Goal: Information Seeking & Learning: Learn about a topic

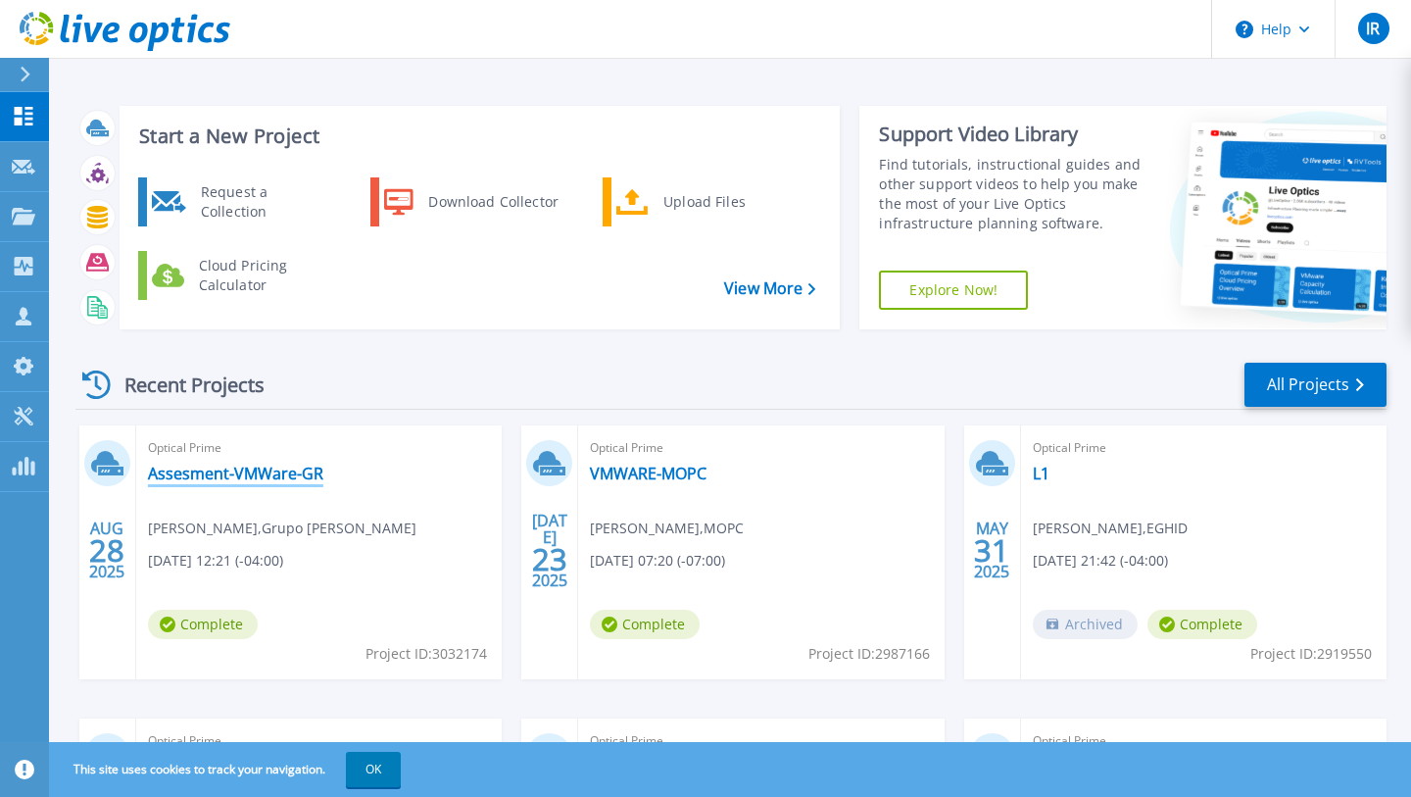
click at [286, 483] on link "Assesment-VMWare-GR" at bounding box center [235, 474] width 175 height 20
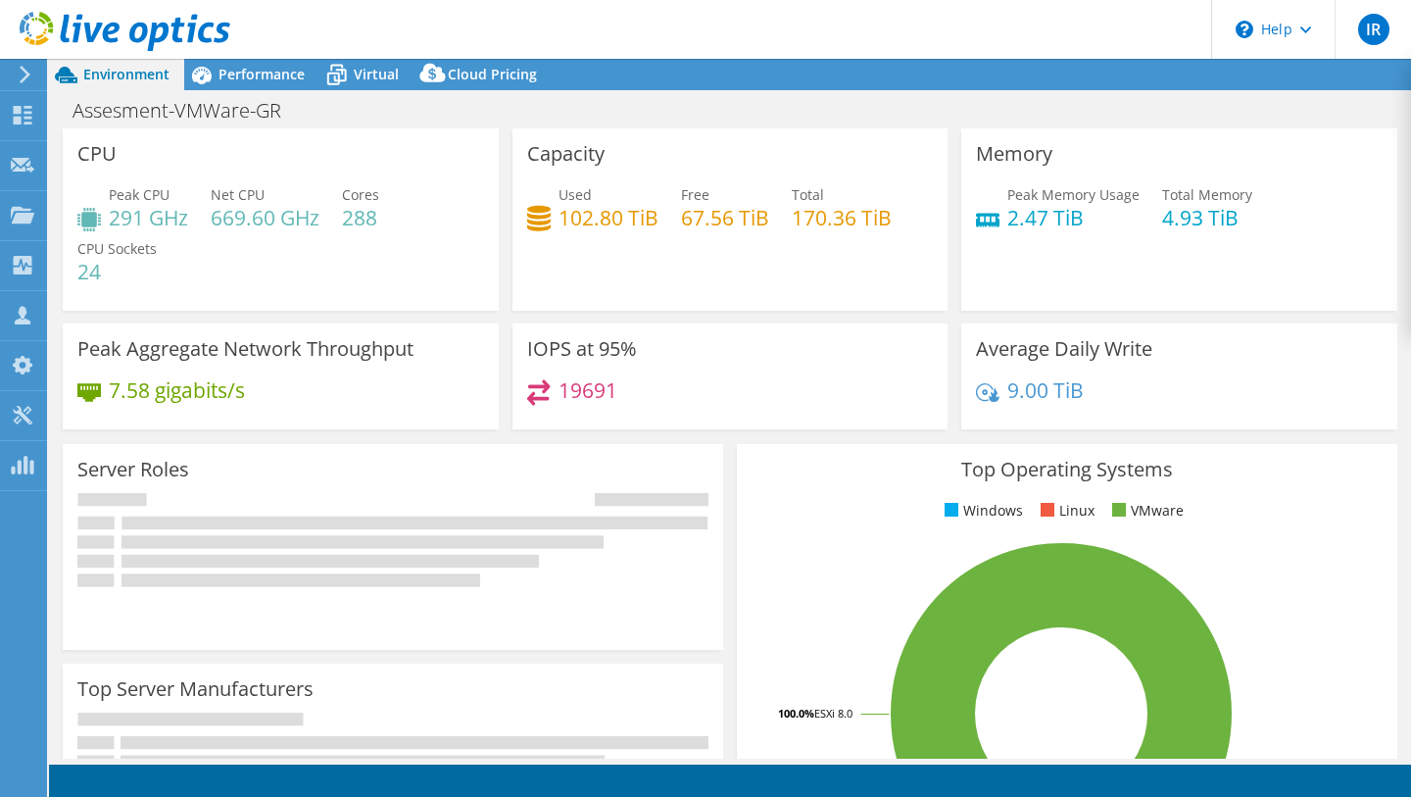
select select "USEast"
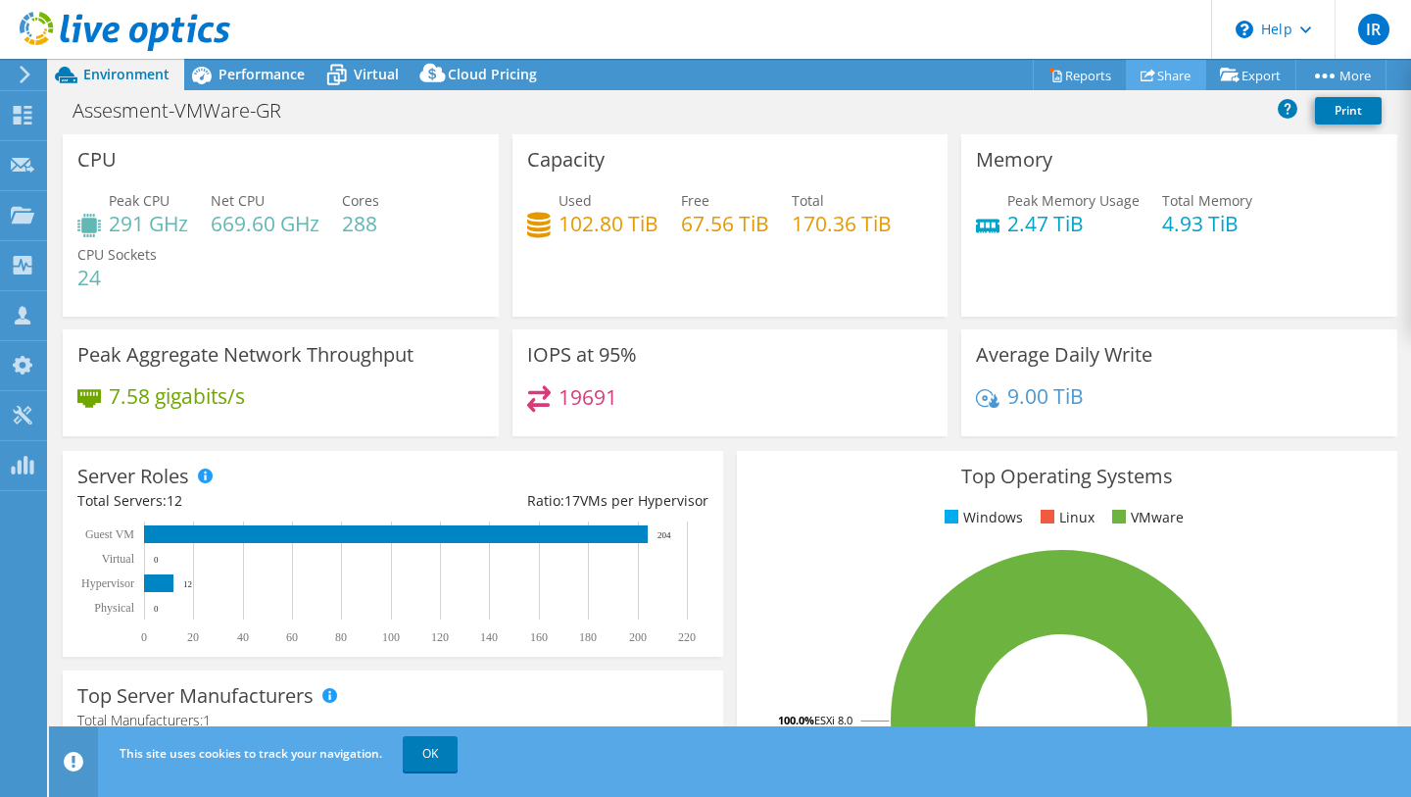
click at [1173, 78] on link "Share" at bounding box center [1166, 75] width 80 height 30
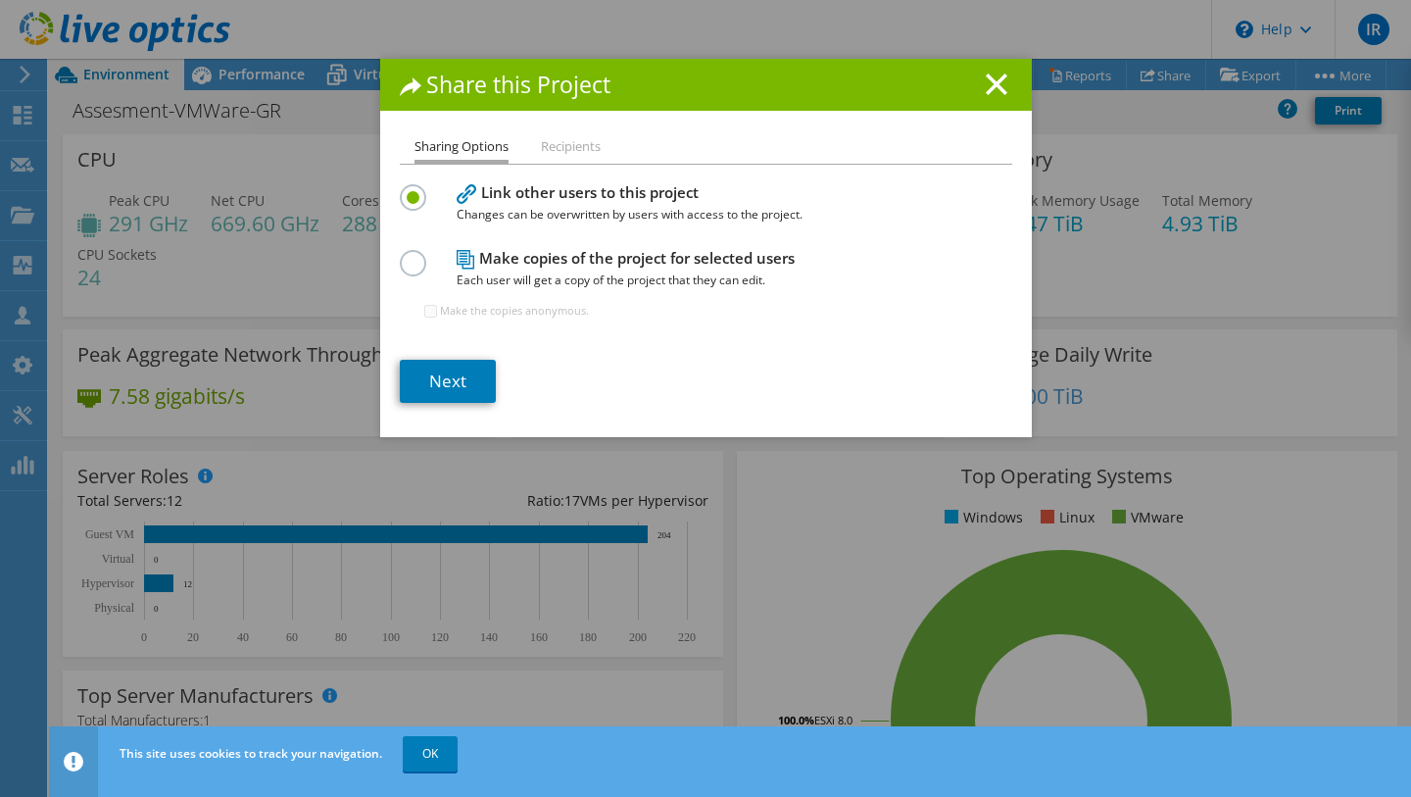
click at [598, 158] on li "Recipients" at bounding box center [571, 147] width 60 height 24
click at [588, 149] on li "Recipients" at bounding box center [571, 147] width 60 height 24
click at [532, 149] on ul "Sharing Options Recipients" at bounding box center [706, 149] width 612 height 28
click at [478, 150] on li "Sharing Options" at bounding box center [462, 149] width 94 height 28
click at [637, 150] on ul "Sharing Options Recipients" at bounding box center [706, 149] width 612 height 28
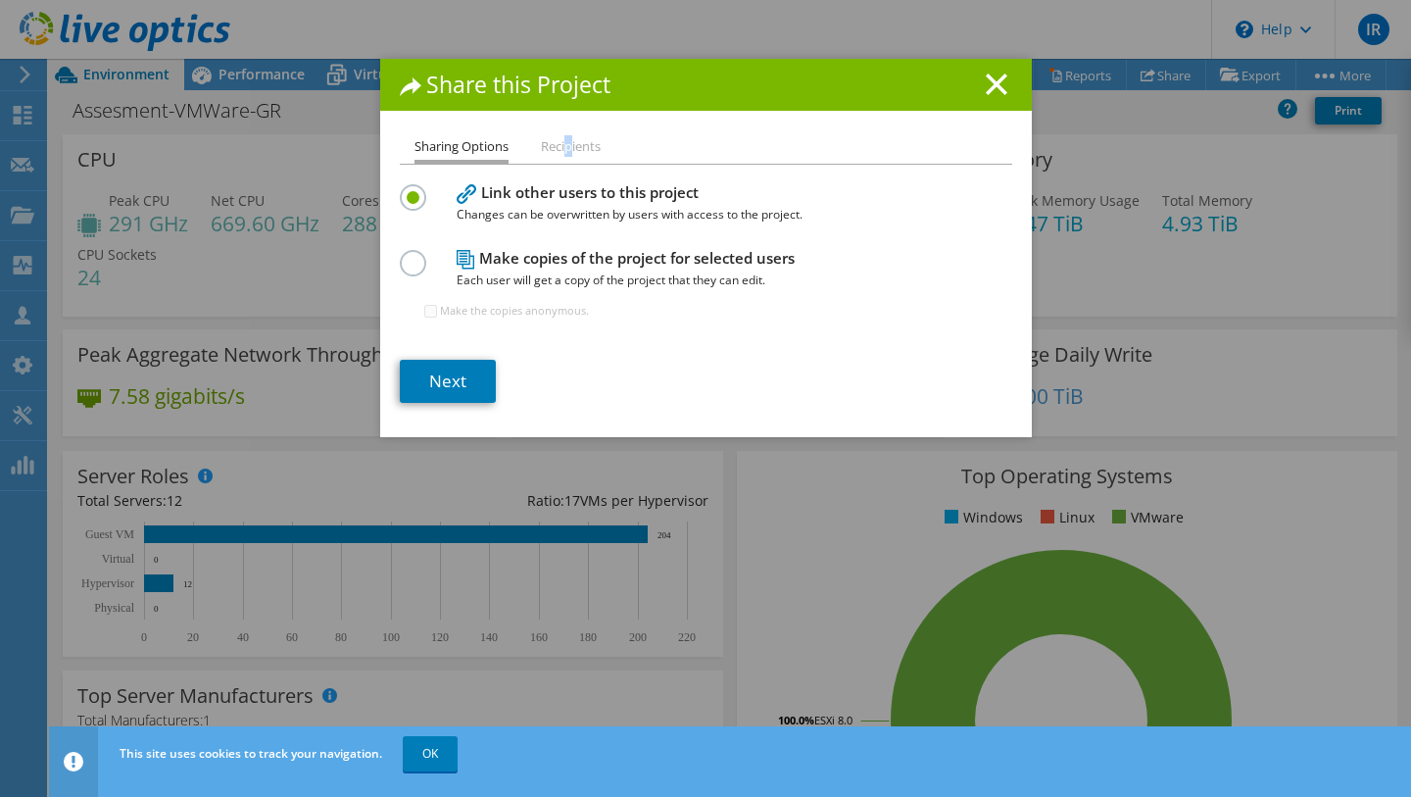
click at [569, 152] on li "Recipients" at bounding box center [571, 147] width 60 height 24
click at [422, 255] on label at bounding box center [417, 252] width 34 height 5
click at [0, 0] on input "radio" at bounding box center [0, 0] width 0 height 0
click at [590, 147] on li "Recipients" at bounding box center [571, 147] width 60 height 24
click at [464, 147] on li "Sharing Options" at bounding box center [462, 149] width 94 height 28
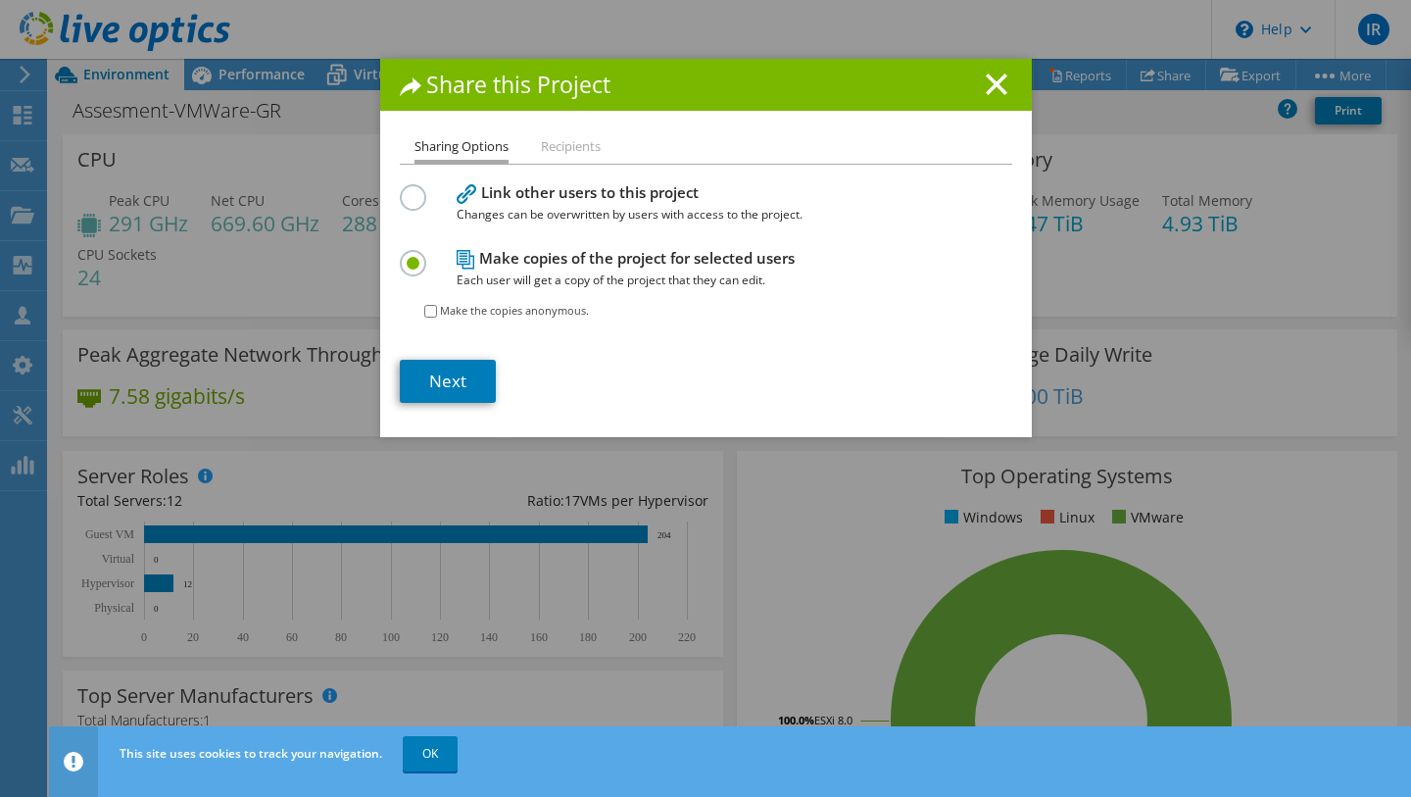
click at [540, 147] on ul "Sharing Options Recipients" at bounding box center [706, 149] width 612 height 28
click at [438, 187] on div "Link other users to this project Changes can be overwritten by users with acces…" at bounding box center [706, 202] width 612 height 46
click at [378, 197] on div "Share this Project Sharing Options Recipients Link other users to this project …" at bounding box center [705, 398] width 1411 height 679
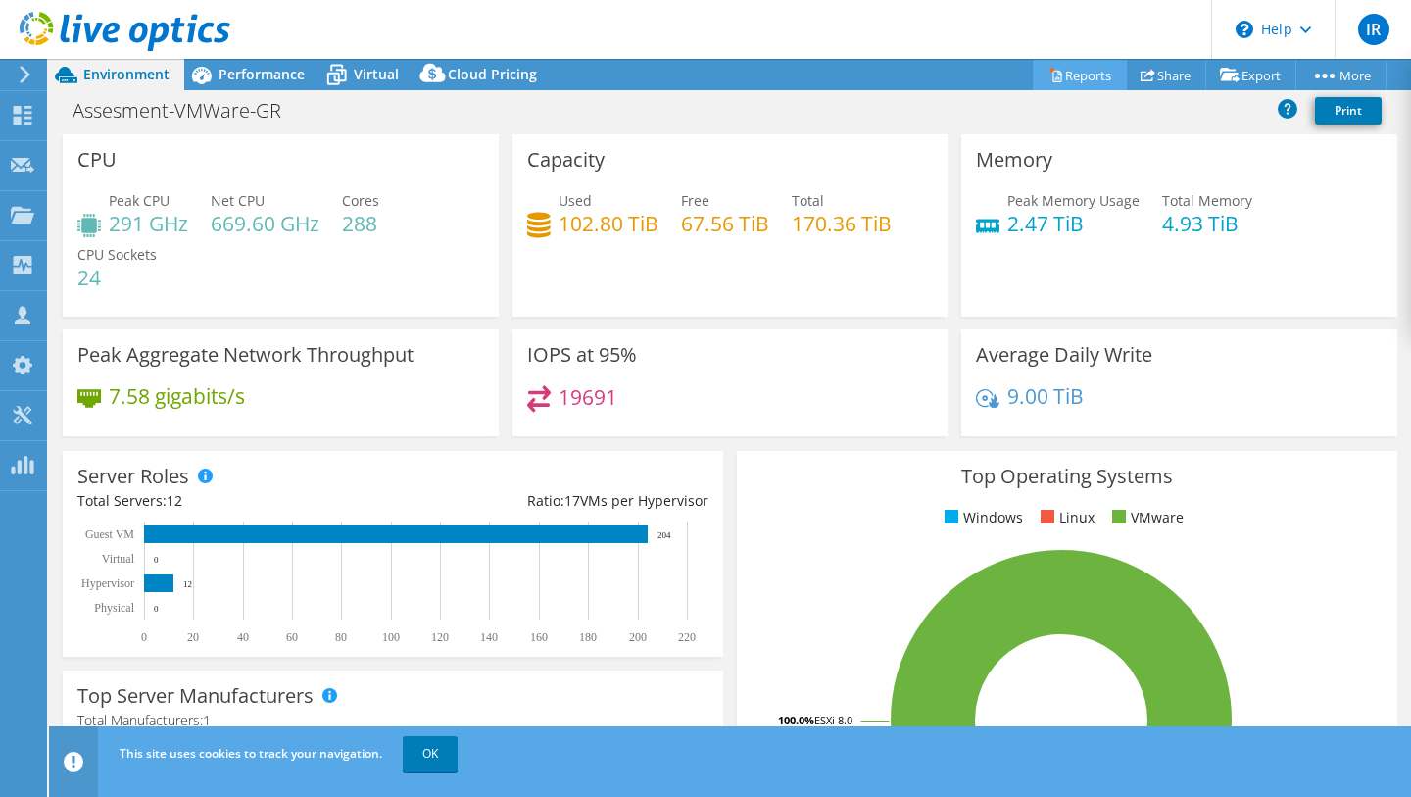
click at [1081, 73] on link "Reports" at bounding box center [1080, 75] width 94 height 30
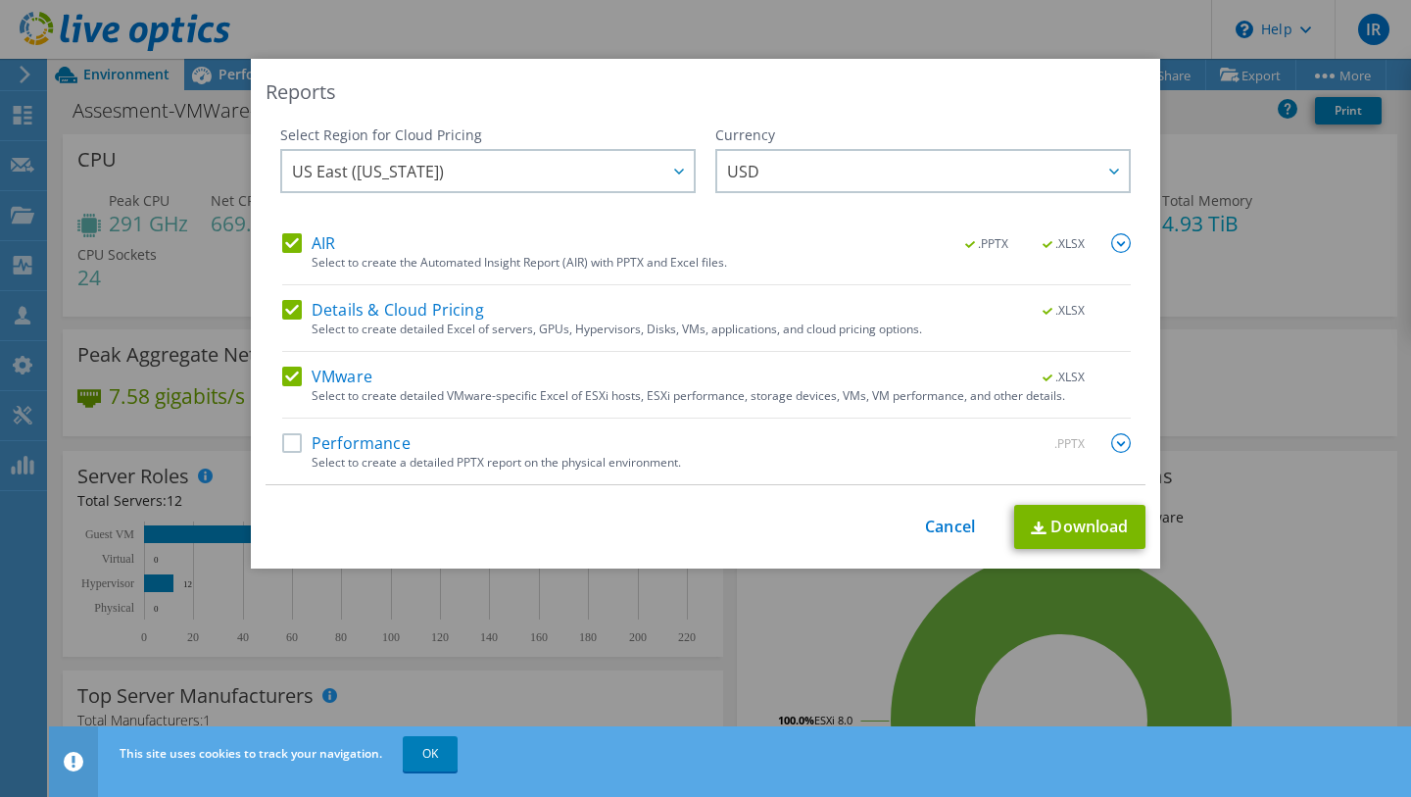
click at [352, 449] on label "Performance" at bounding box center [346, 443] width 128 height 20
click at [0, 0] on input "Performance" at bounding box center [0, 0] width 0 height 0
click at [1124, 244] on img at bounding box center [1121, 243] width 20 height 20
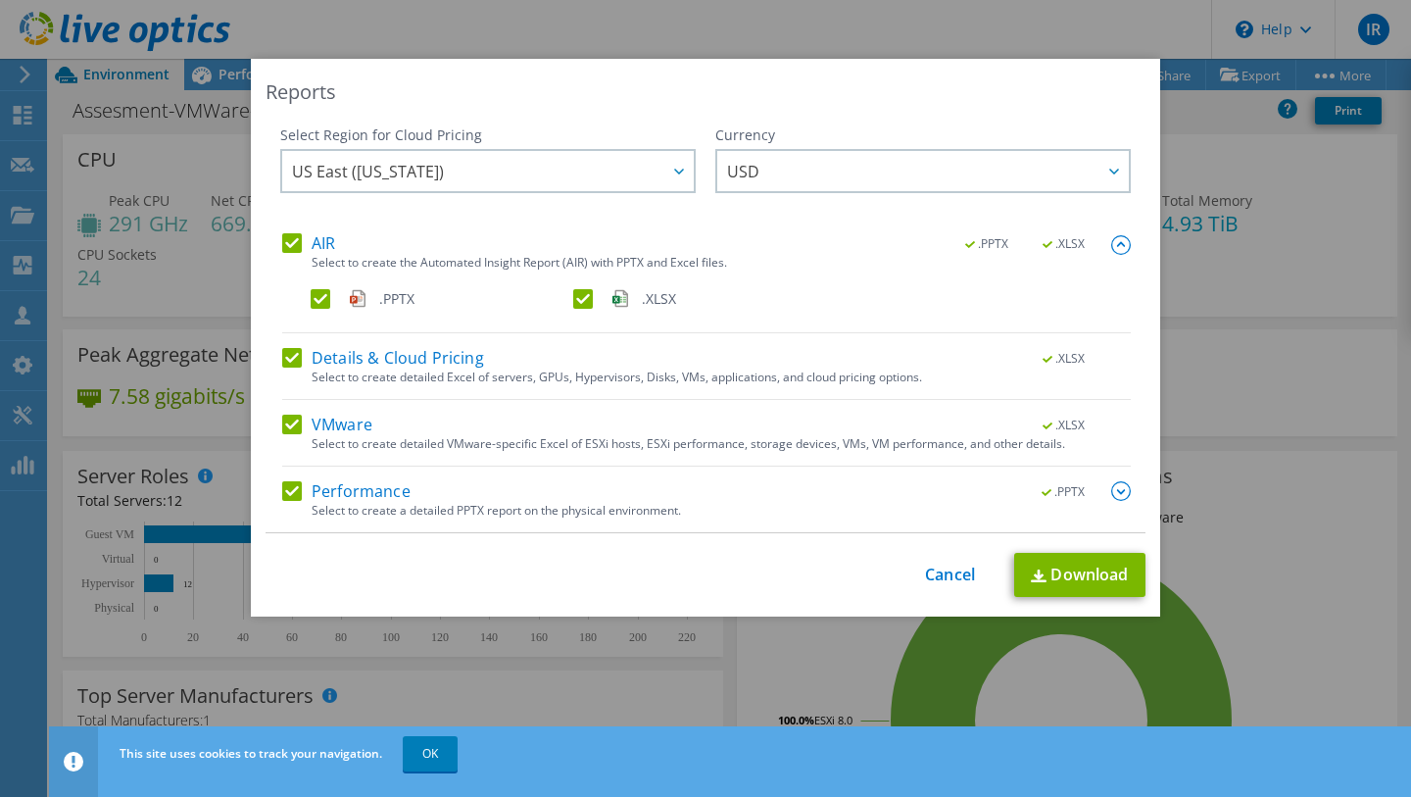
click at [1114, 501] on img at bounding box center [1121, 491] width 20 height 20
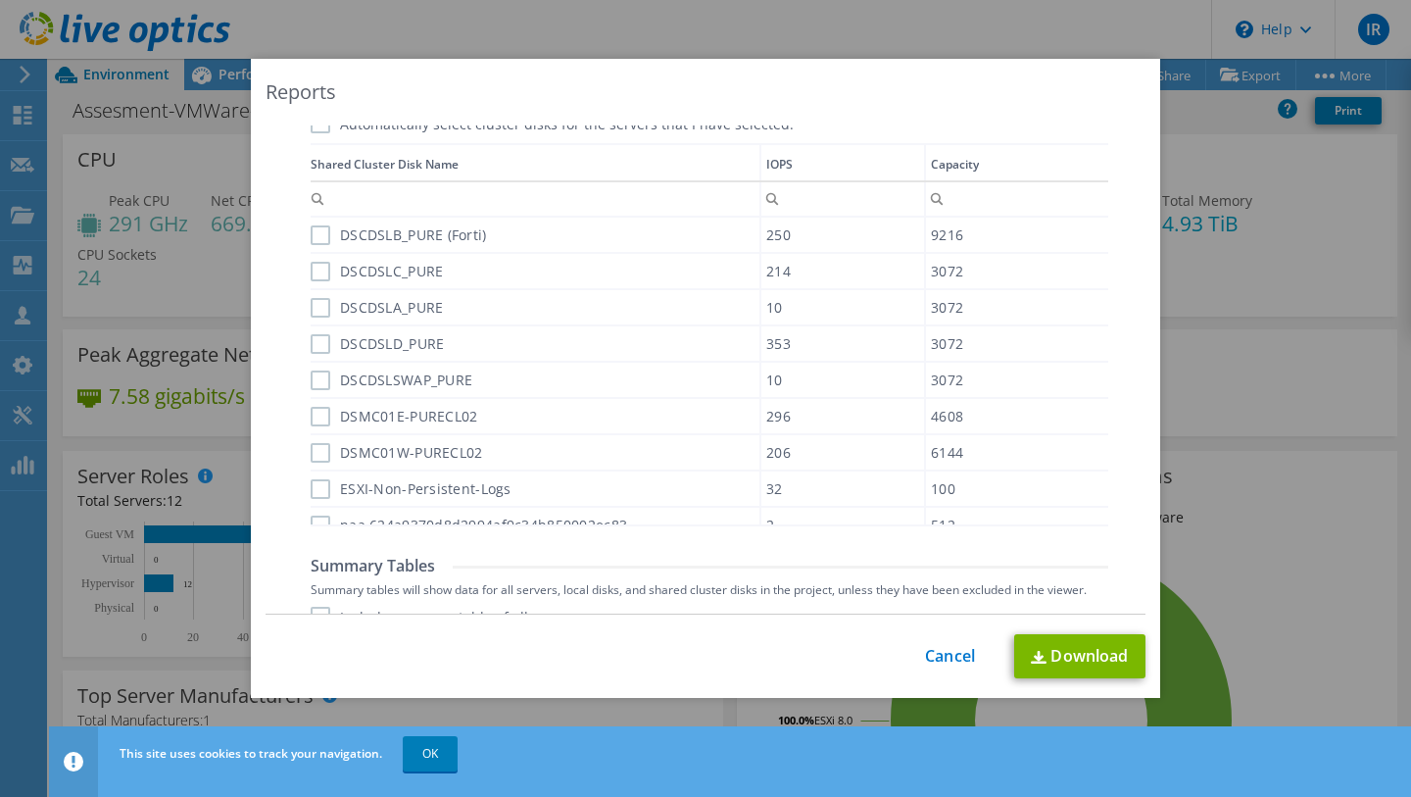
scroll to position [1438, 0]
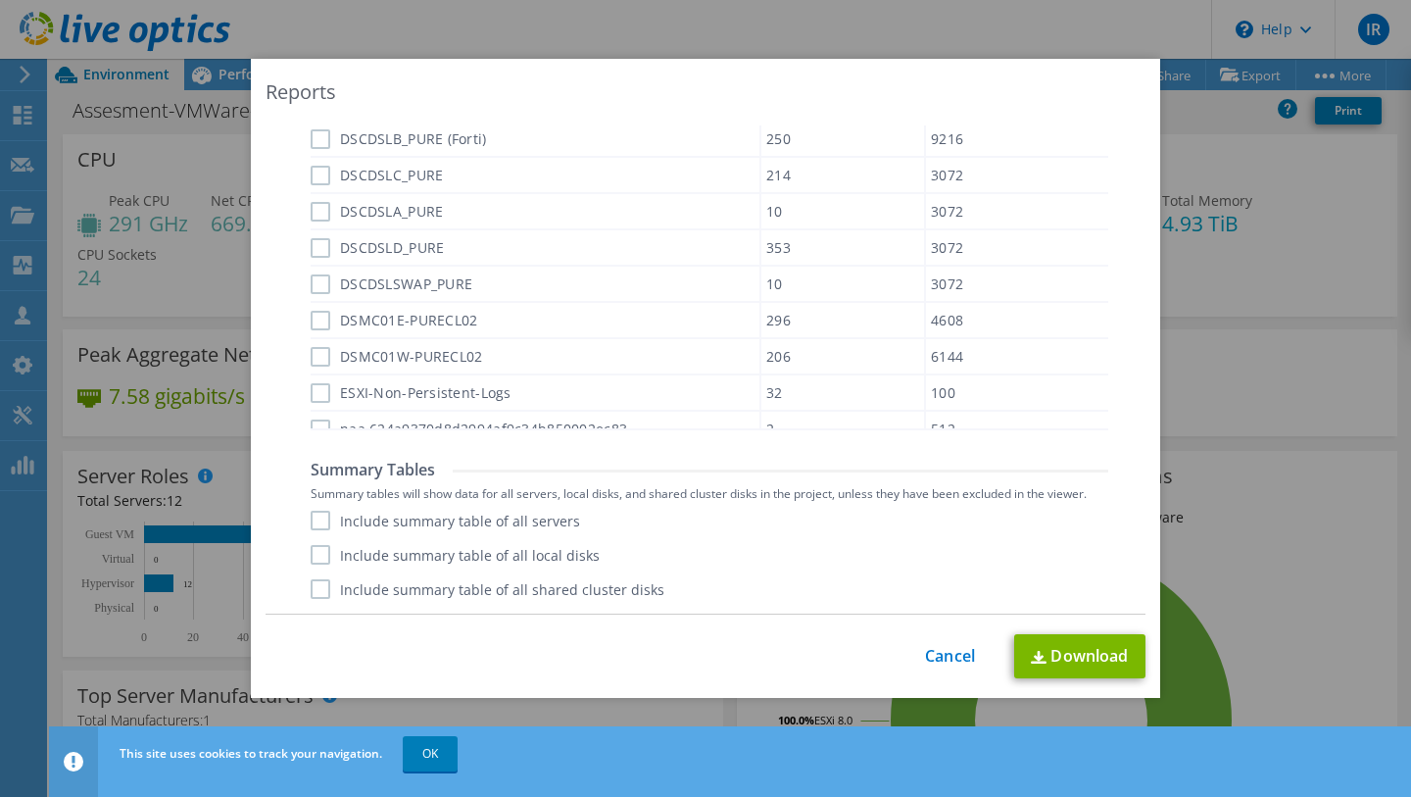
click at [439, 523] on label "Include summary table of all servers" at bounding box center [445, 521] width 269 height 20
click at [0, 0] on input "Include summary table of all servers" at bounding box center [0, 0] width 0 height 0
click at [435, 549] on label "Include summary table of all local disks" at bounding box center [455, 555] width 289 height 20
click at [0, 0] on input "Include summary table of all local disks" at bounding box center [0, 0] width 0 height 0
click at [456, 589] on label "Include summary table of all shared cluster disks" at bounding box center [488, 589] width 354 height 20
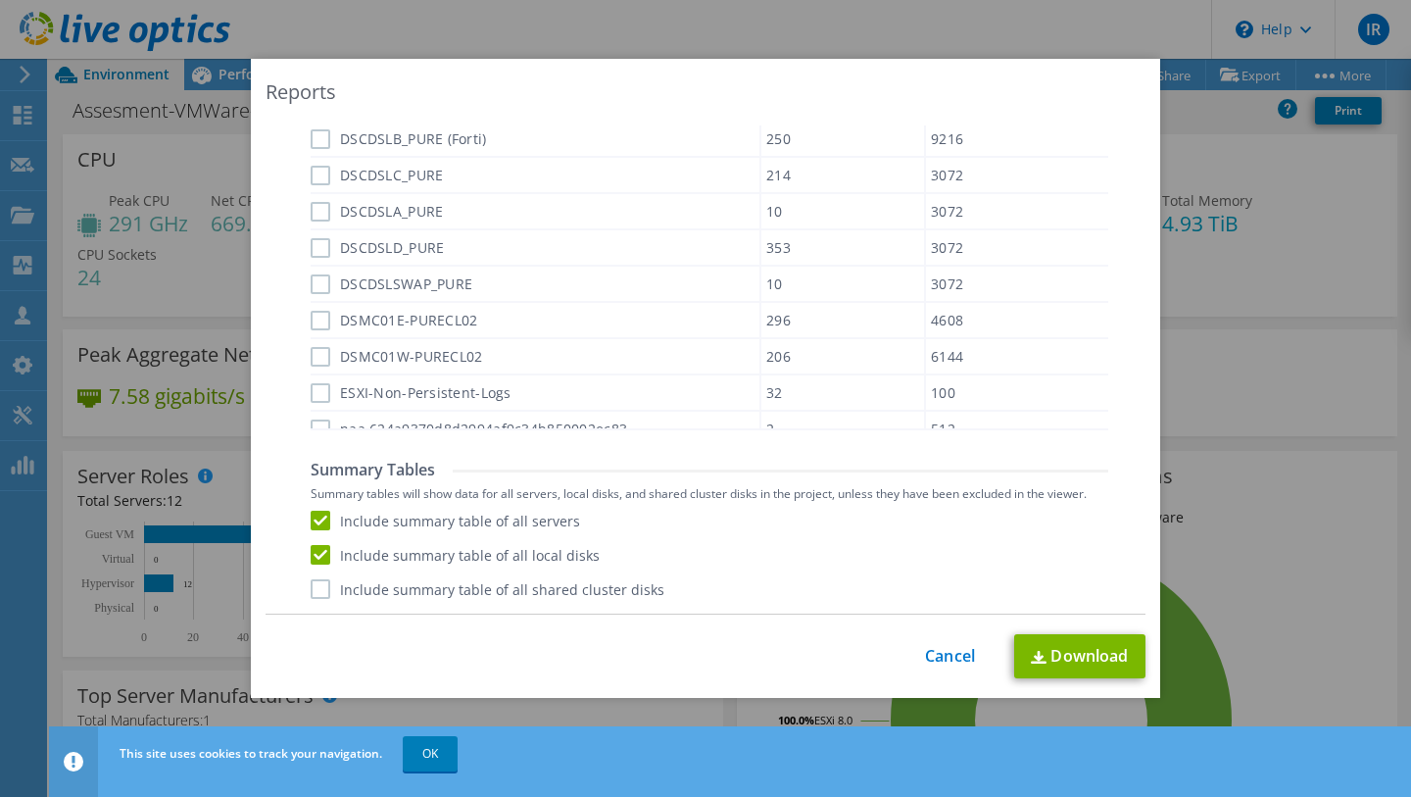
click at [0, 0] on input "Include summary table of all shared cluster disks" at bounding box center [0, 0] width 0 height 0
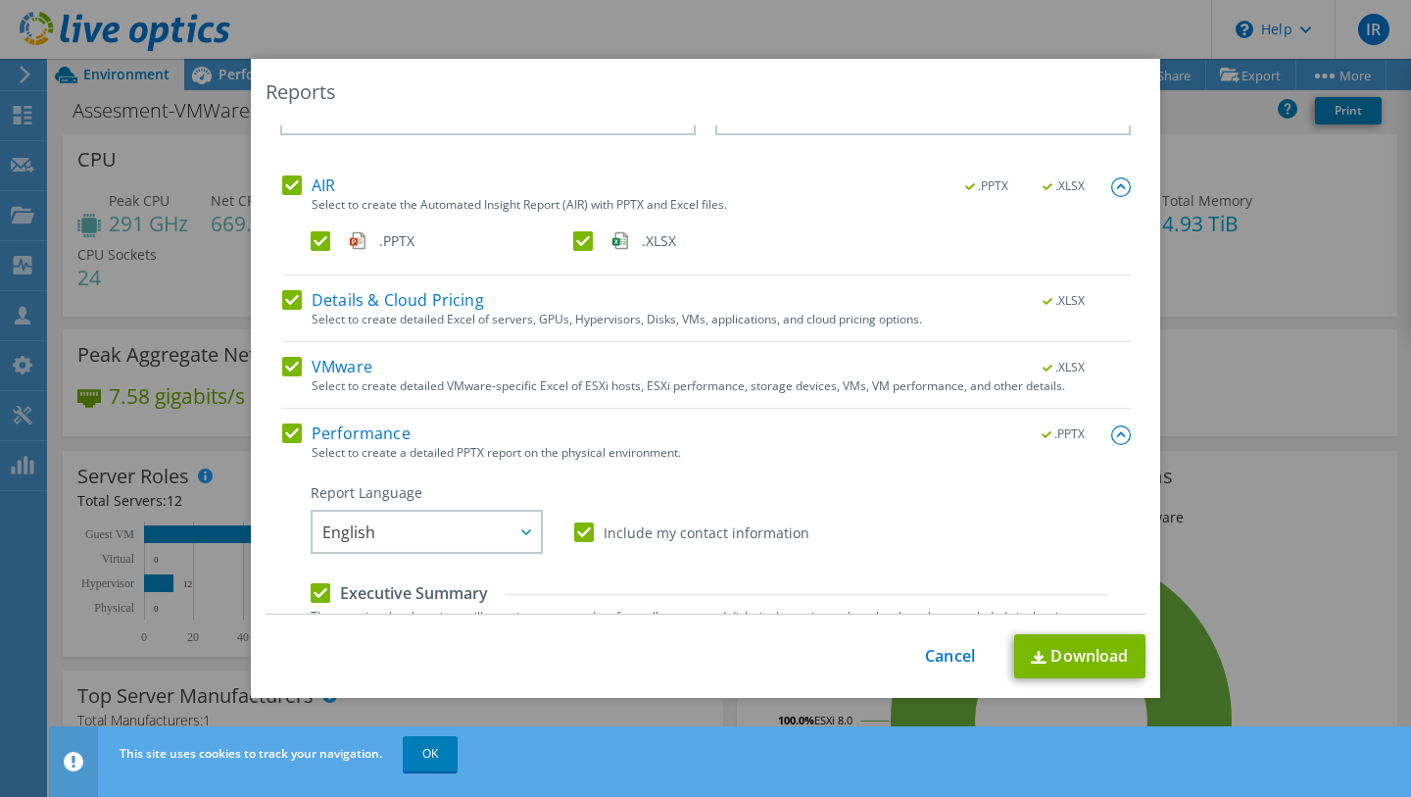
scroll to position [0, 0]
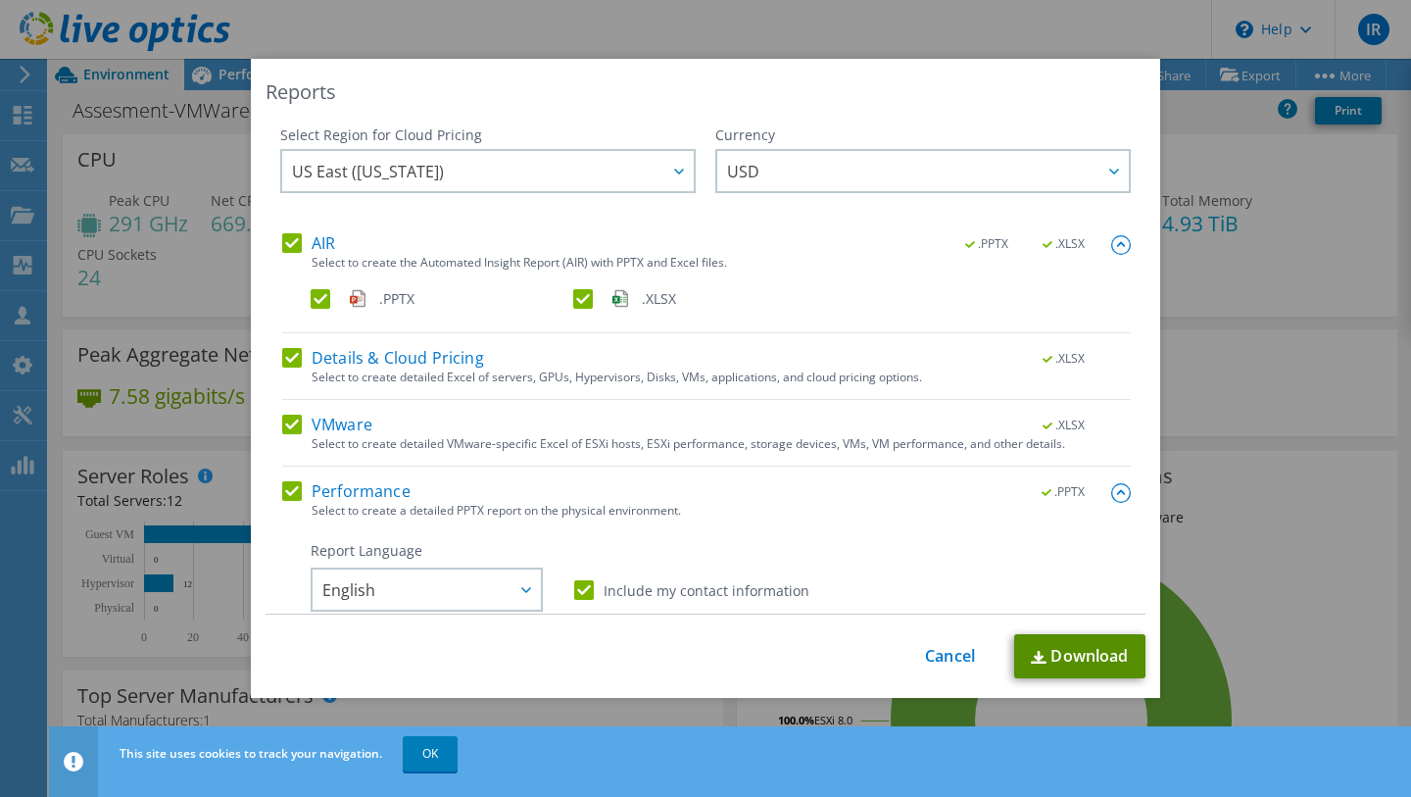
click at [1053, 658] on link "Download" at bounding box center [1079, 656] width 131 height 44
click at [933, 656] on link "Cancel" at bounding box center [950, 656] width 50 height 19
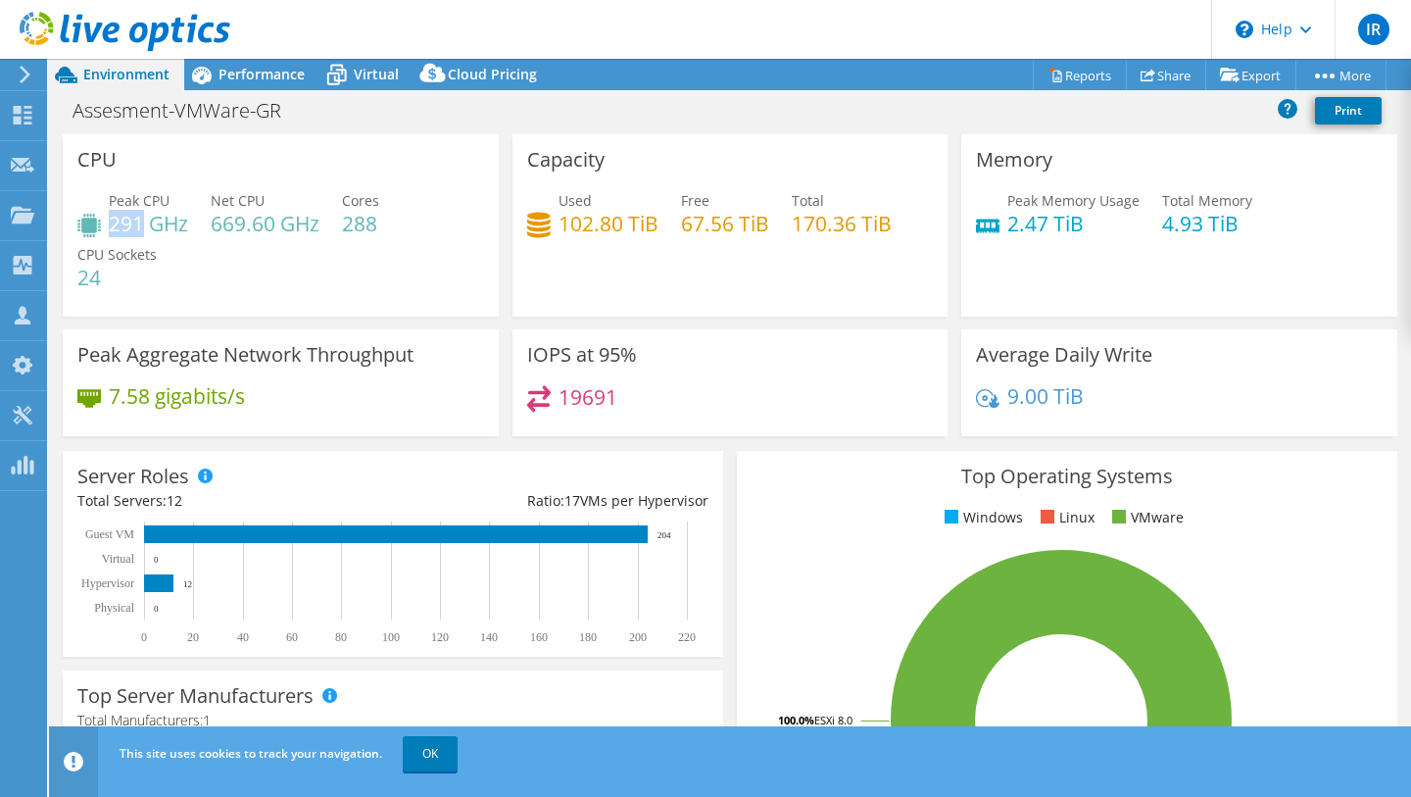
drag, startPoint x: 141, startPoint y: 242, endPoint x: 115, endPoint y: 236, distance: 27.1
click at [115, 234] on h4 "291 GHz" at bounding box center [148, 224] width 79 height 22
drag, startPoint x: 213, startPoint y: 235, endPoint x: 224, endPoint y: 235, distance: 11.8
click at [224, 234] on h4 "669.60 GHz" at bounding box center [265, 224] width 109 height 22
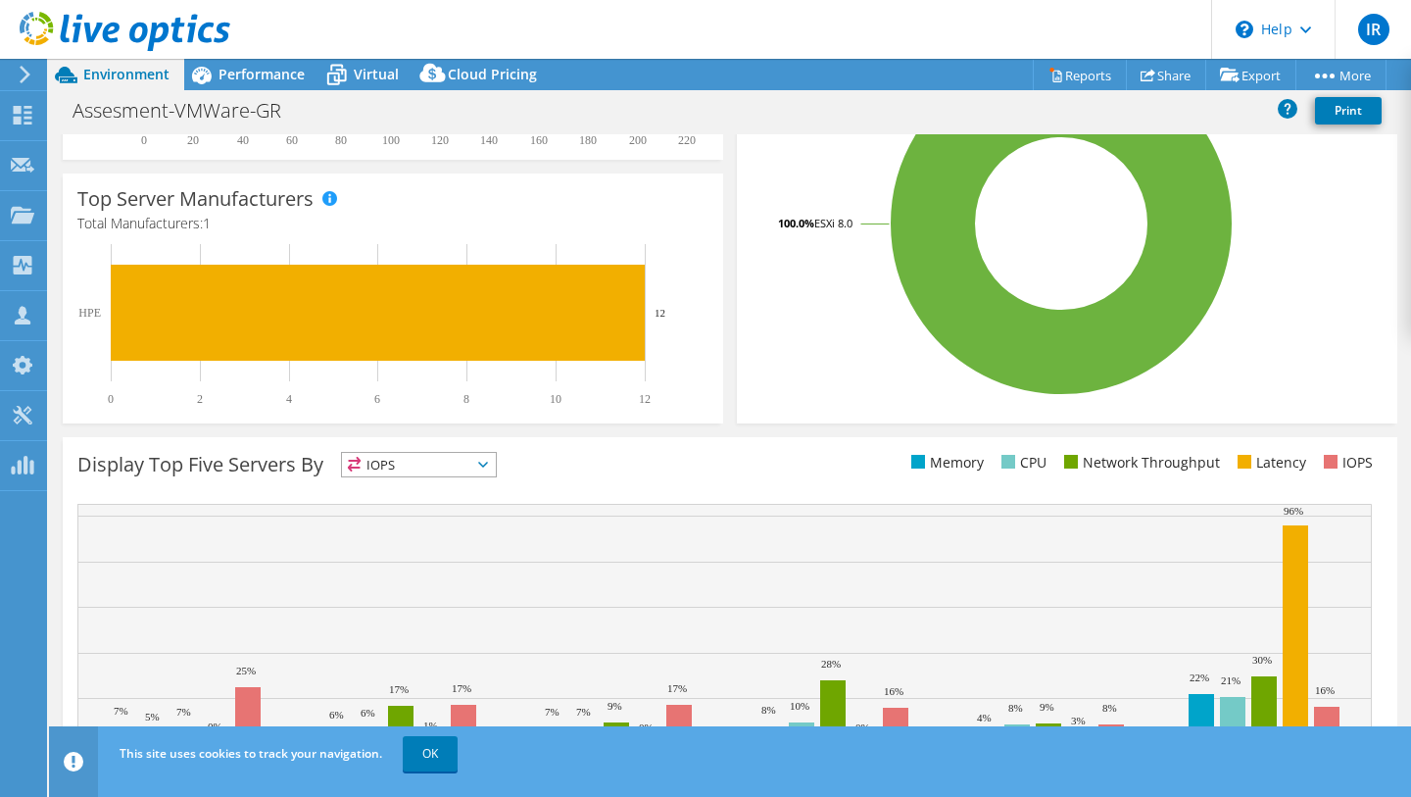
scroll to position [581, 0]
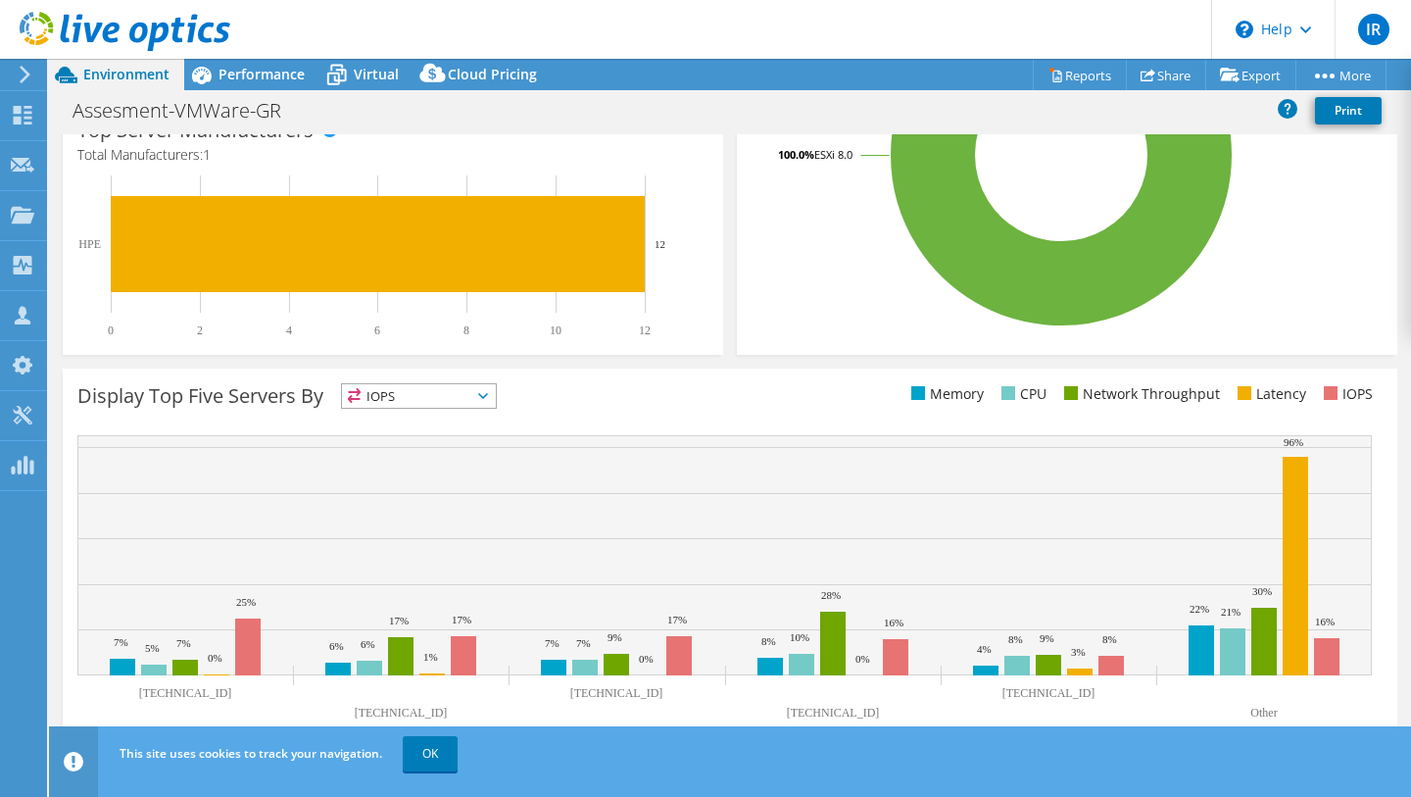
click at [496, 406] on span "IOPS" at bounding box center [419, 396] width 154 height 24
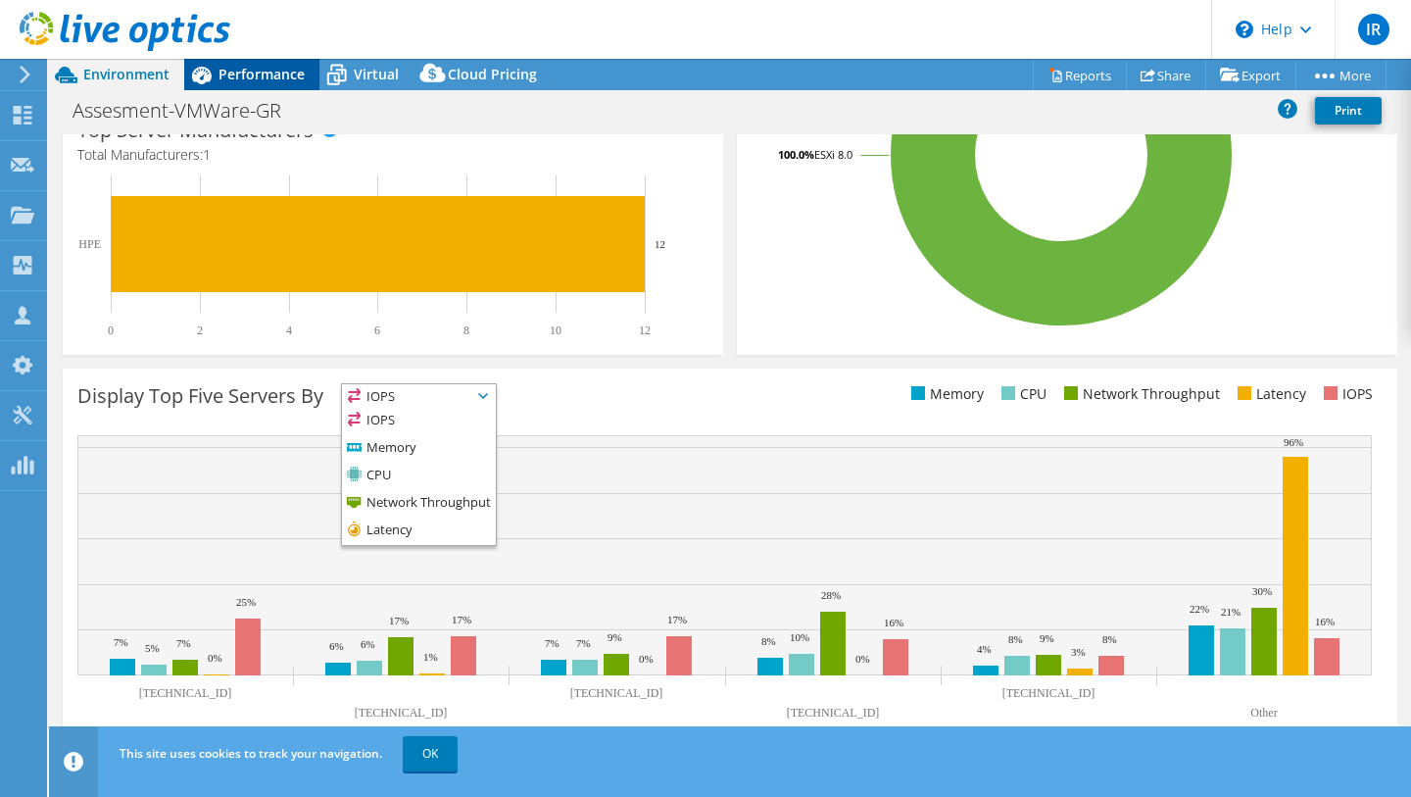
click at [256, 76] on span "Performance" at bounding box center [262, 74] width 86 height 19
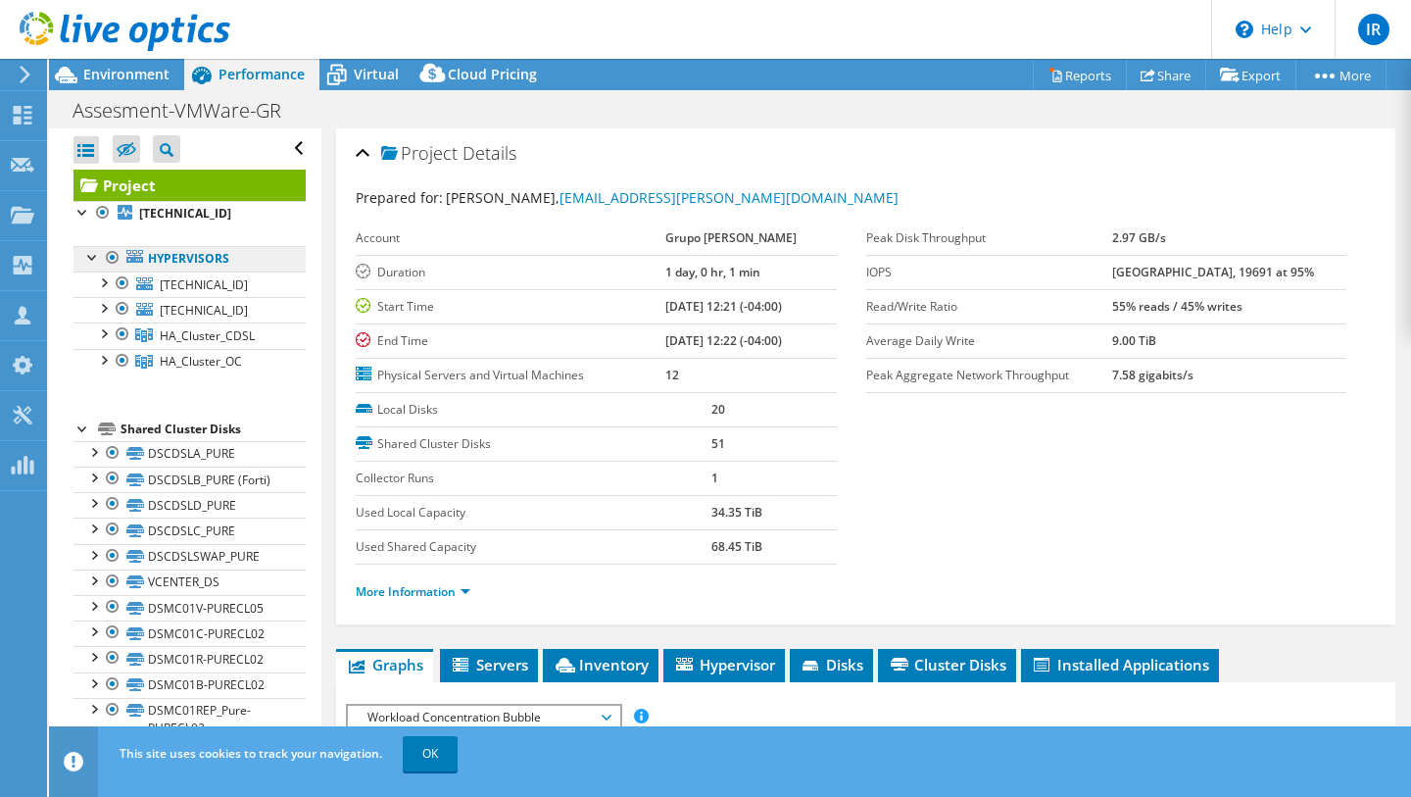
click at [176, 271] on link "Hypervisors" at bounding box center [189, 258] width 232 height 25
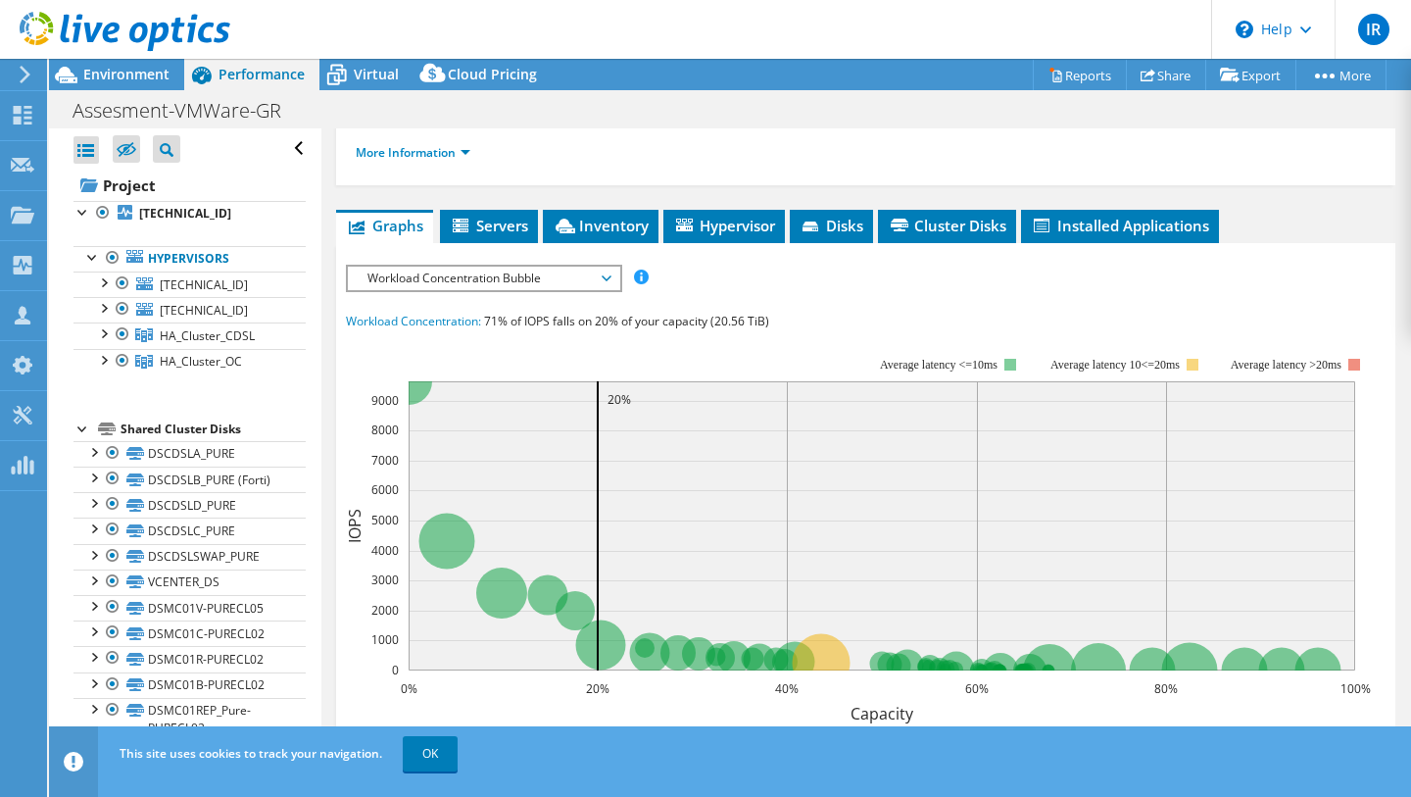
scroll to position [470, 0]
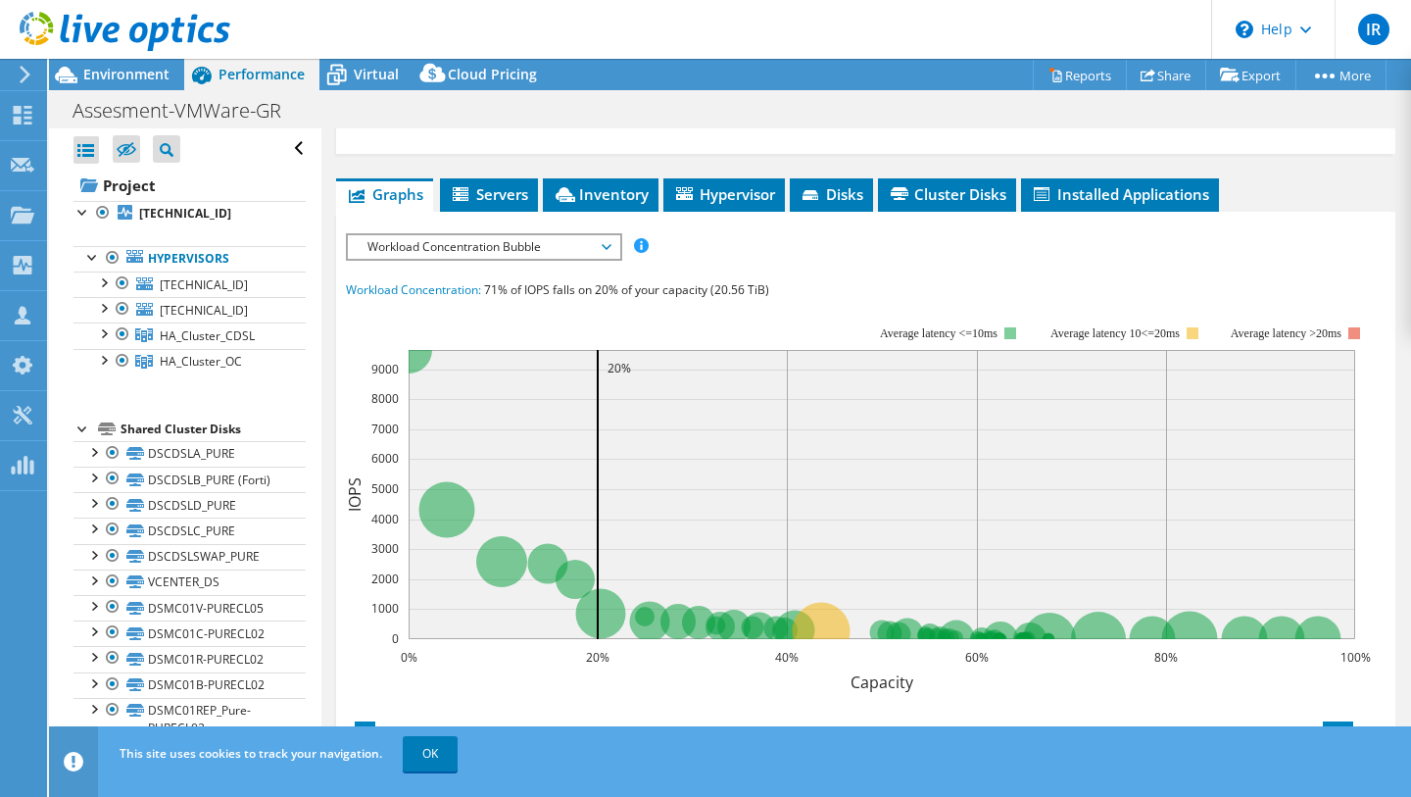
click at [589, 261] on div "Workload Concentration Bubble IOPS Disk Throughput IO Size Latency Queue Depth …" at bounding box center [484, 246] width 276 height 27
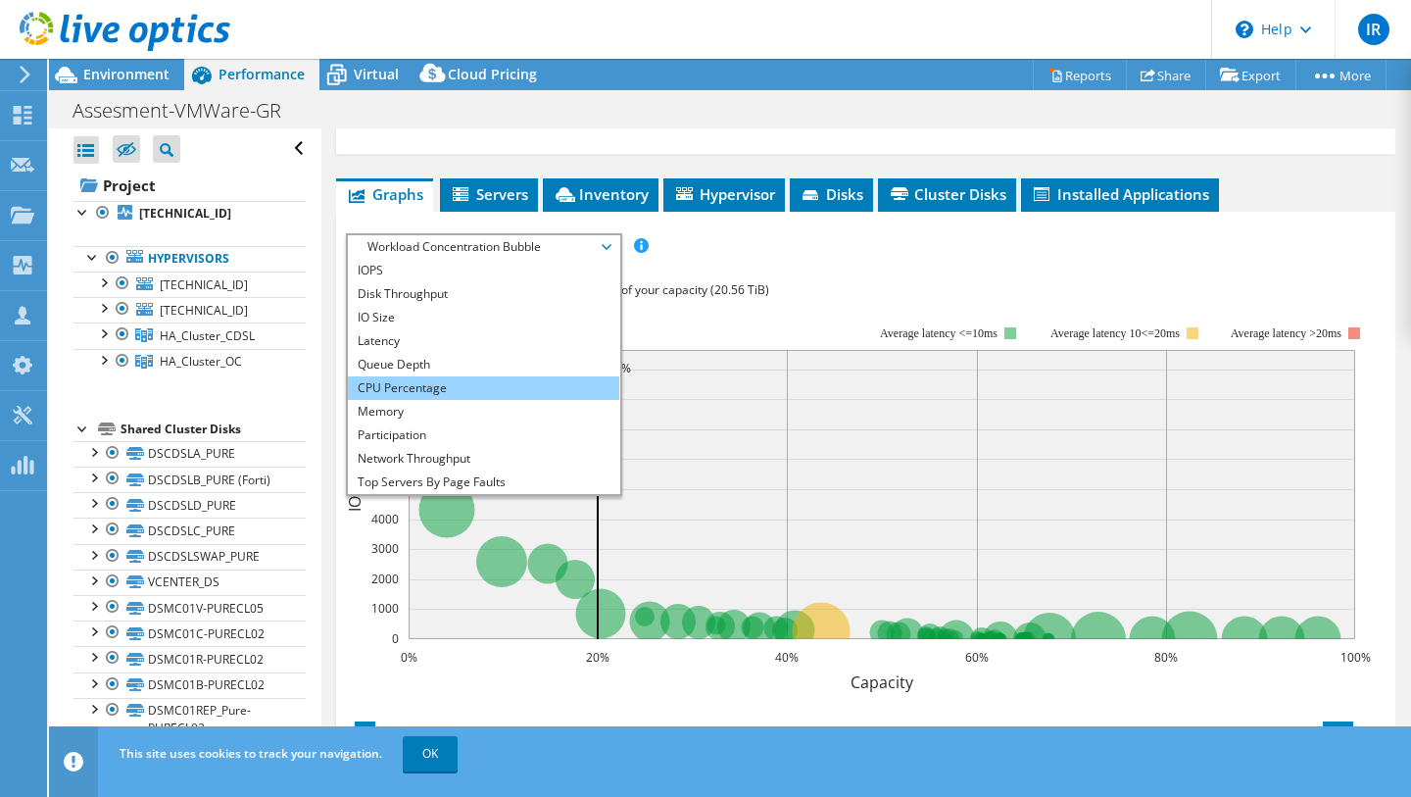
click at [537, 400] on li "CPU Percentage" at bounding box center [483, 388] width 271 height 24
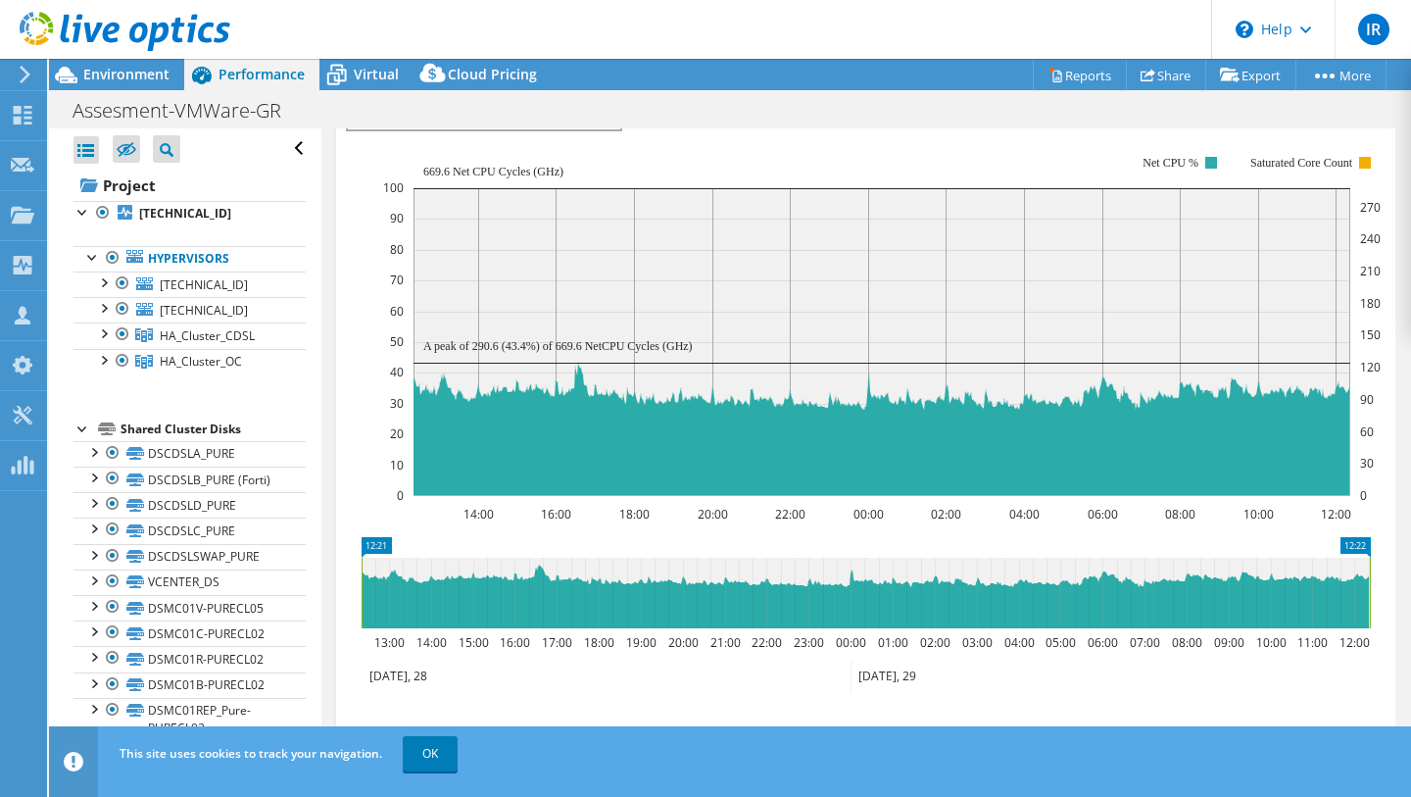
scroll to position [621, 0]
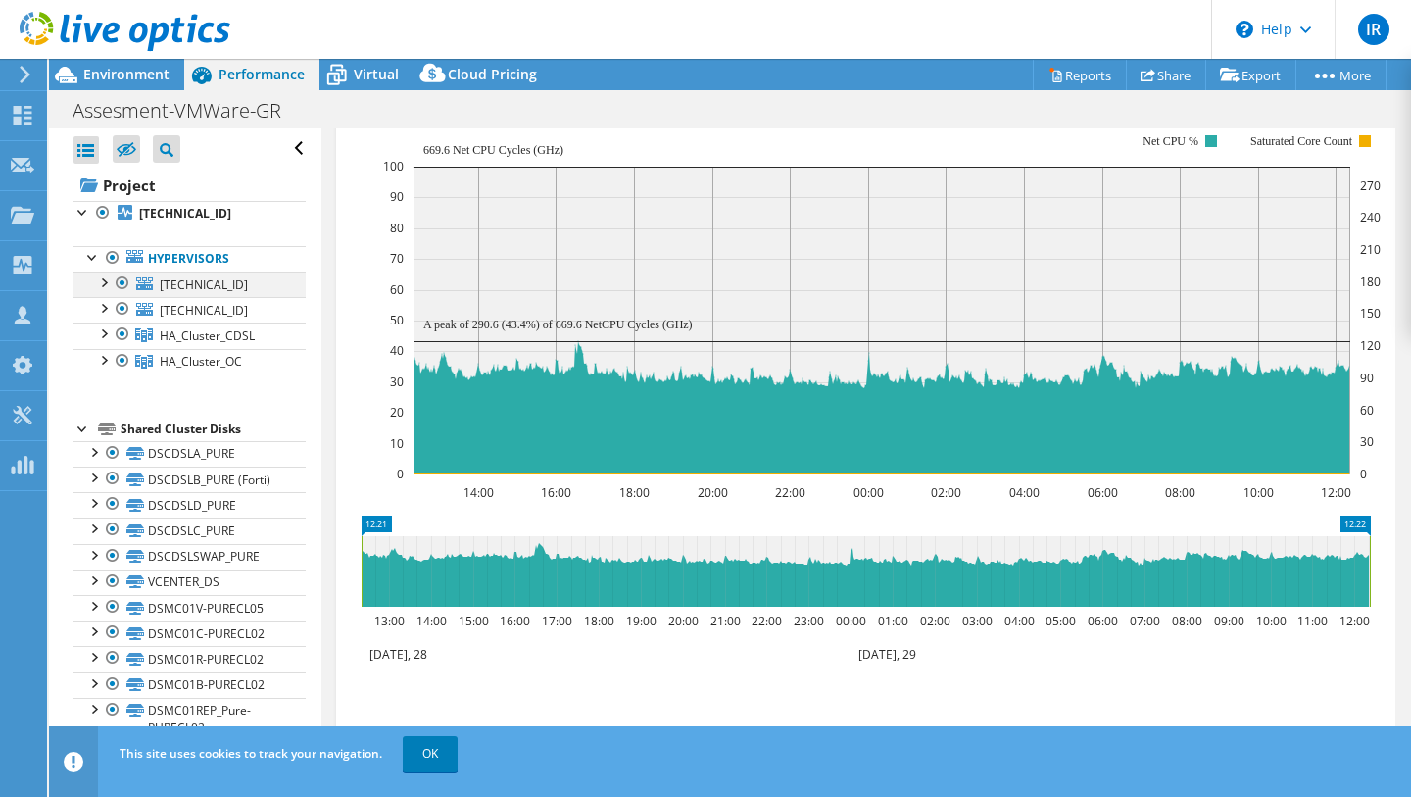
click at [104, 291] on div at bounding box center [103, 281] width 20 height 20
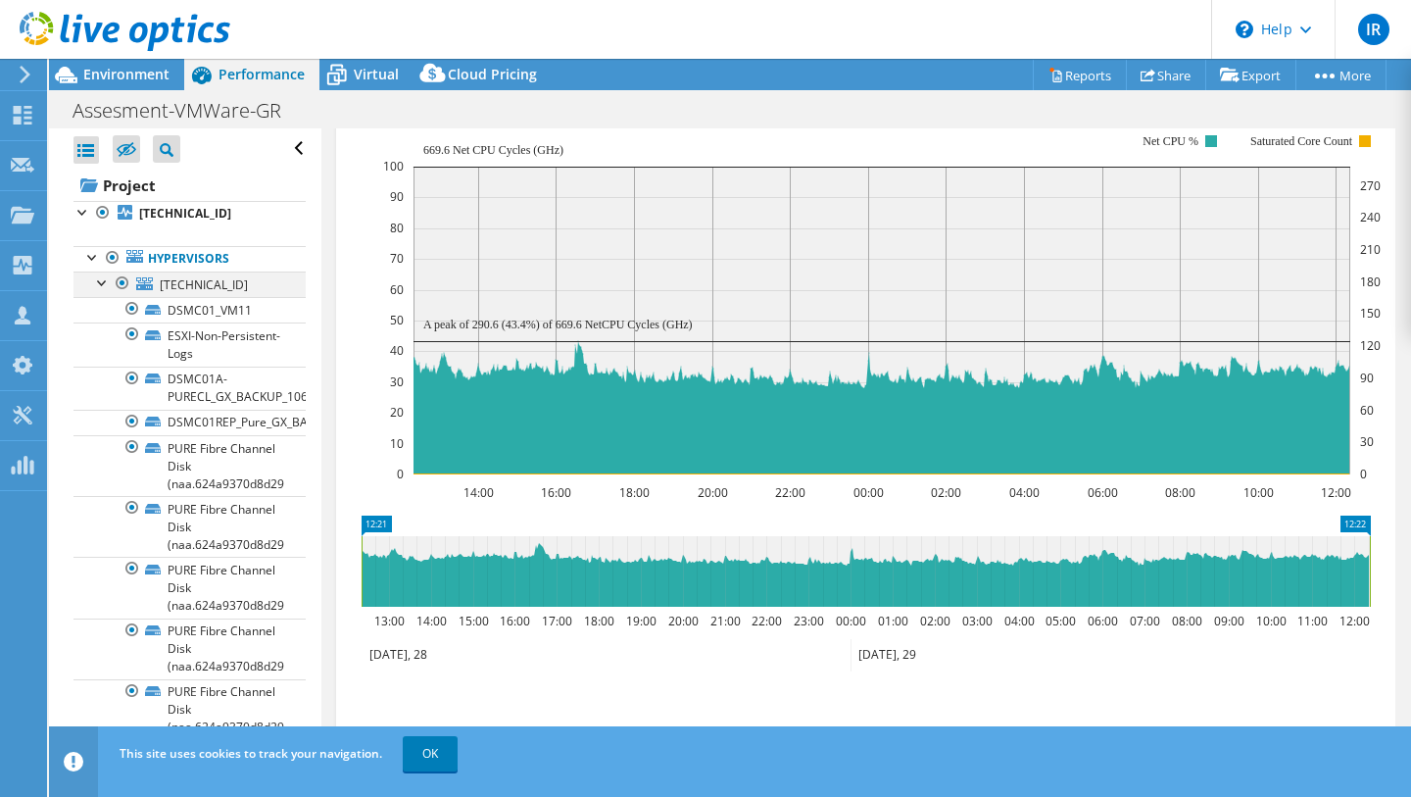
click at [104, 291] on div at bounding box center [103, 281] width 20 height 20
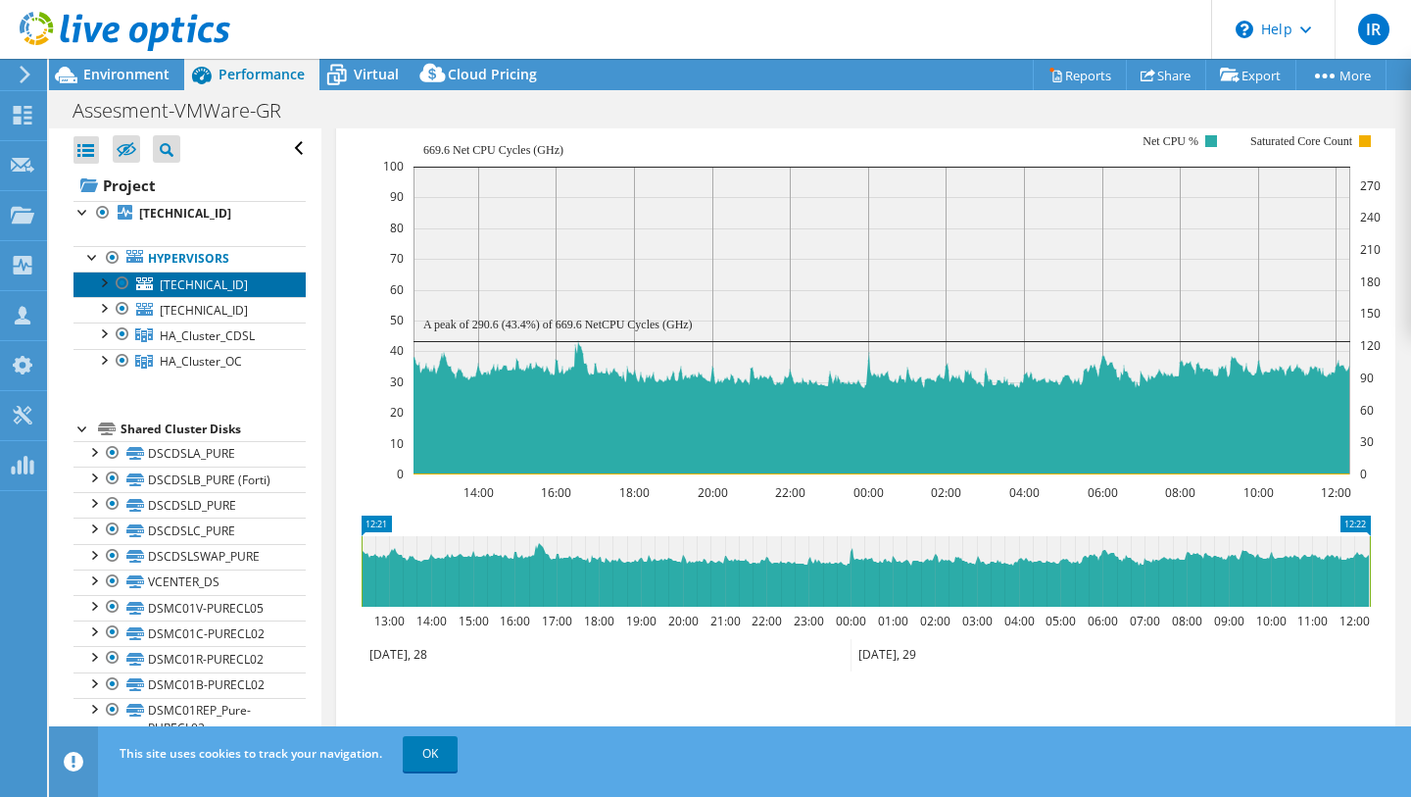
click at [195, 293] on span "[TECHNICAL_ID]" at bounding box center [204, 284] width 88 height 17
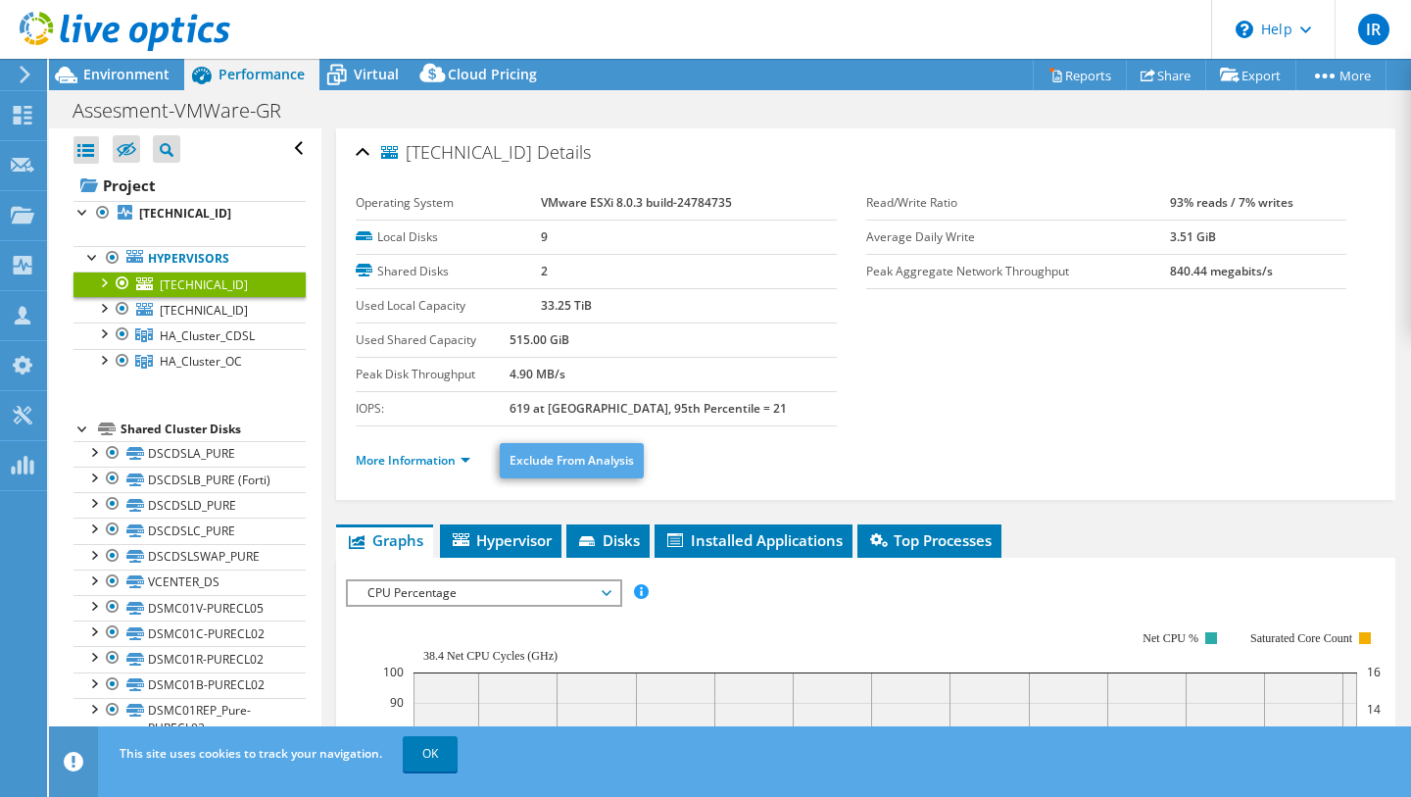
scroll to position [0, 0]
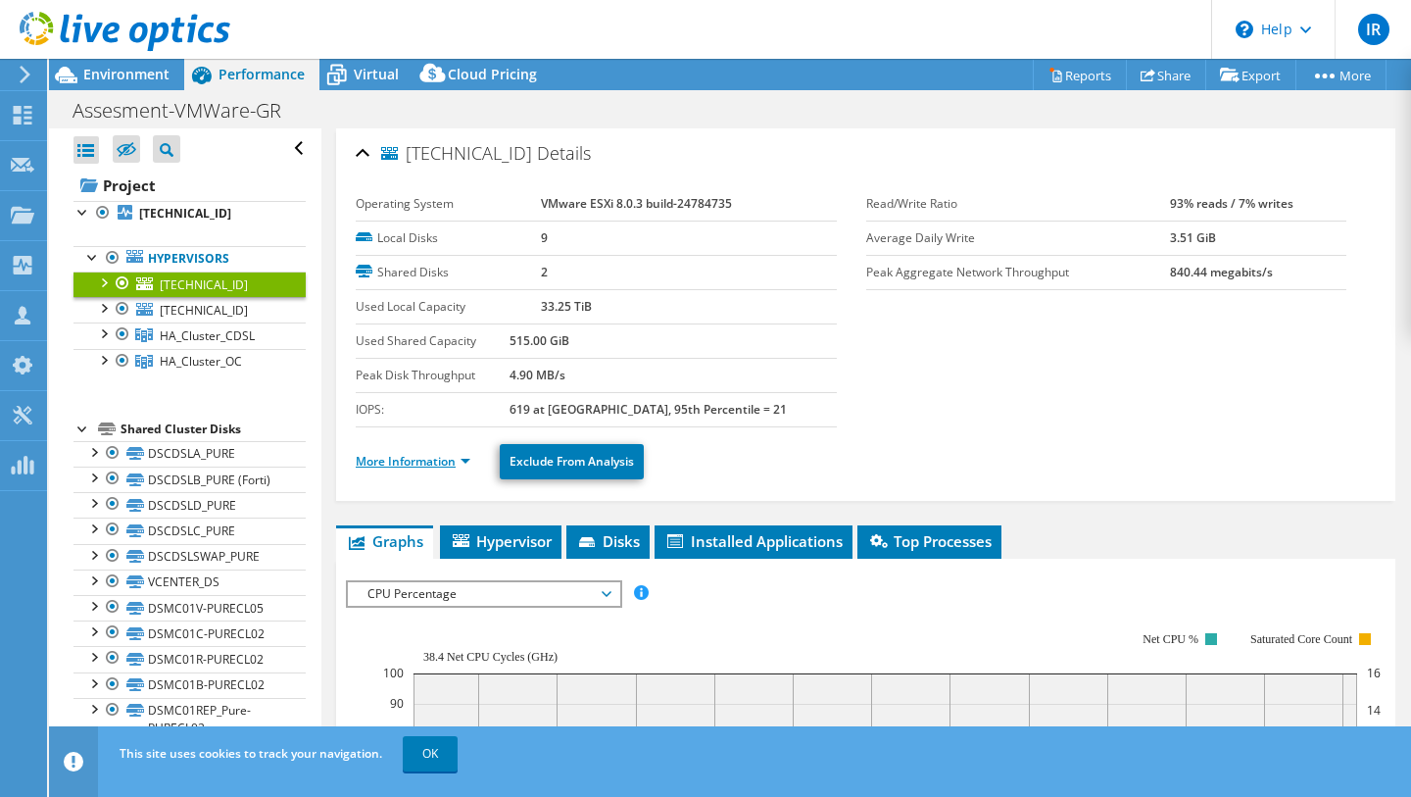
click at [468, 469] on link "More Information" at bounding box center [413, 461] width 115 height 17
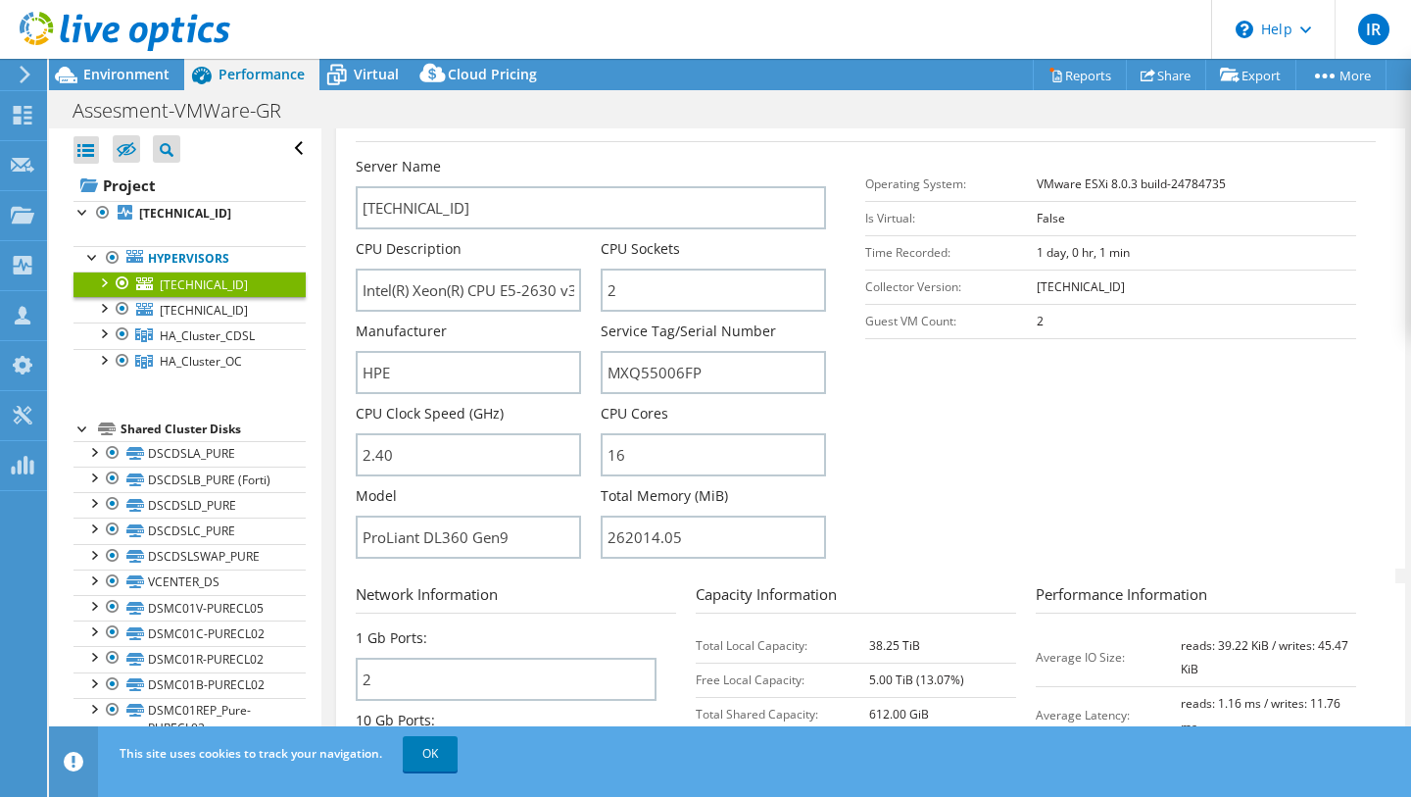
scroll to position [401, 0]
drag, startPoint x: 530, startPoint y: 340, endPoint x: 575, endPoint y: 340, distance: 45.1
click at [575, 310] on input "Intel(R) Xeon(R) CPU E5-2630 v3 @ 2.40GHz 2.40 GHz" at bounding box center [468, 288] width 225 height 43
click at [460, 310] on input "Intel(R) Xeon(R) CPU E5-2630 v3 @ 2.40GHz 2.40 GHz" at bounding box center [468, 288] width 225 height 43
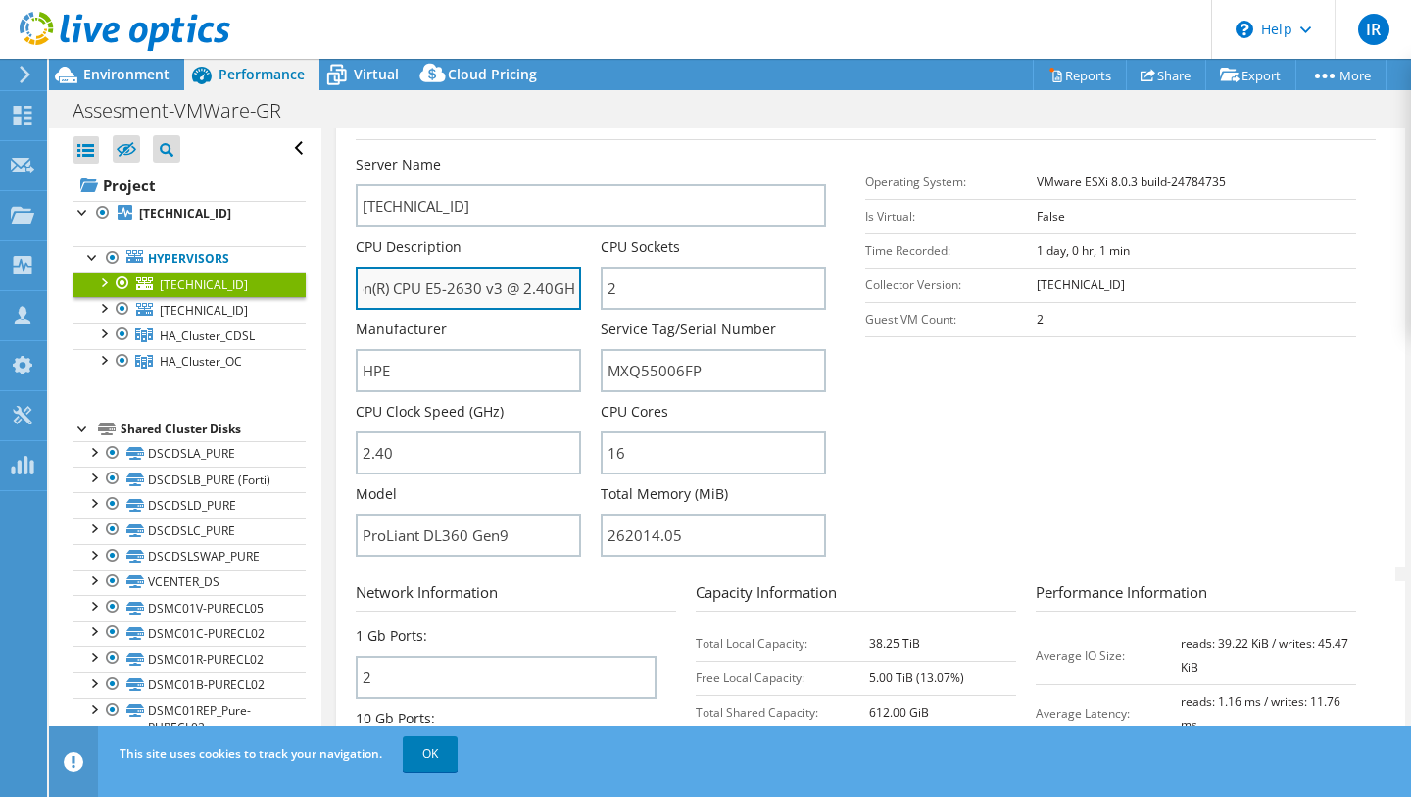
drag, startPoint x: 446, startPoint y: 334, endPoint x: 508, endPoint y: 336, distance: 61.8
click at [508, 310] on input "Intel(R) Xeon(R) CPU E5-2630 v3 @ 2.40GHz 2.40 GHz" at bounding box center [468, 288] width 225 height 43
click at [440, 310] on input "Intel(R) Xeon(R) CPU E5-2630 v3 @ 2.40GHz 2.40 GHz" at bounding box center [468, 288] width 225 height 43
drag, startPoint x: 448, startPoint y: 331, endPoint x: 527, endPoint y: 331, distance: 79.4
click at [527, 310] on input "Intel(R) Xeon(R) CPU E5-2630 v3 @ 2.40GHz 2.40 GHz" at bounding box center [468, 288] width 225 height 43
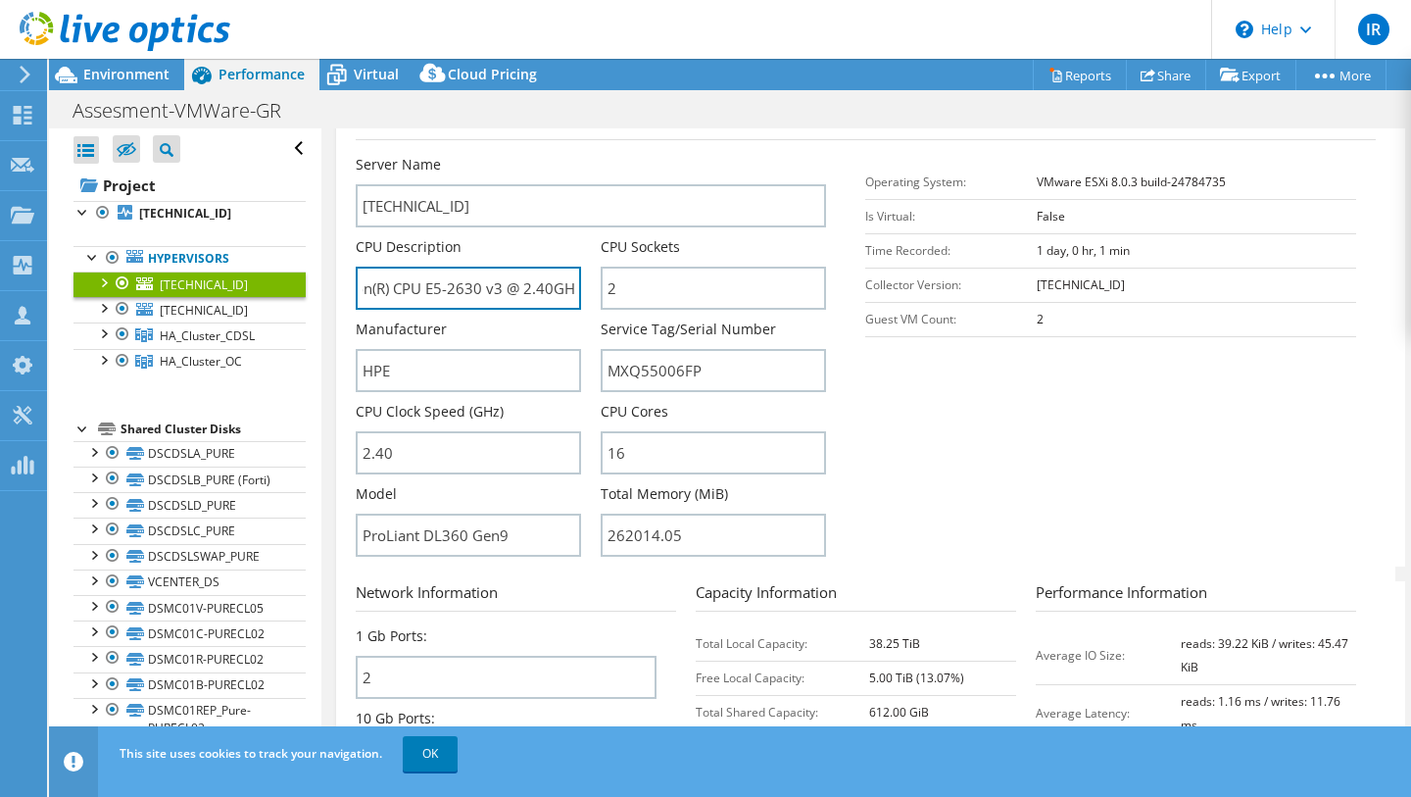
scroll to position [0, 0]
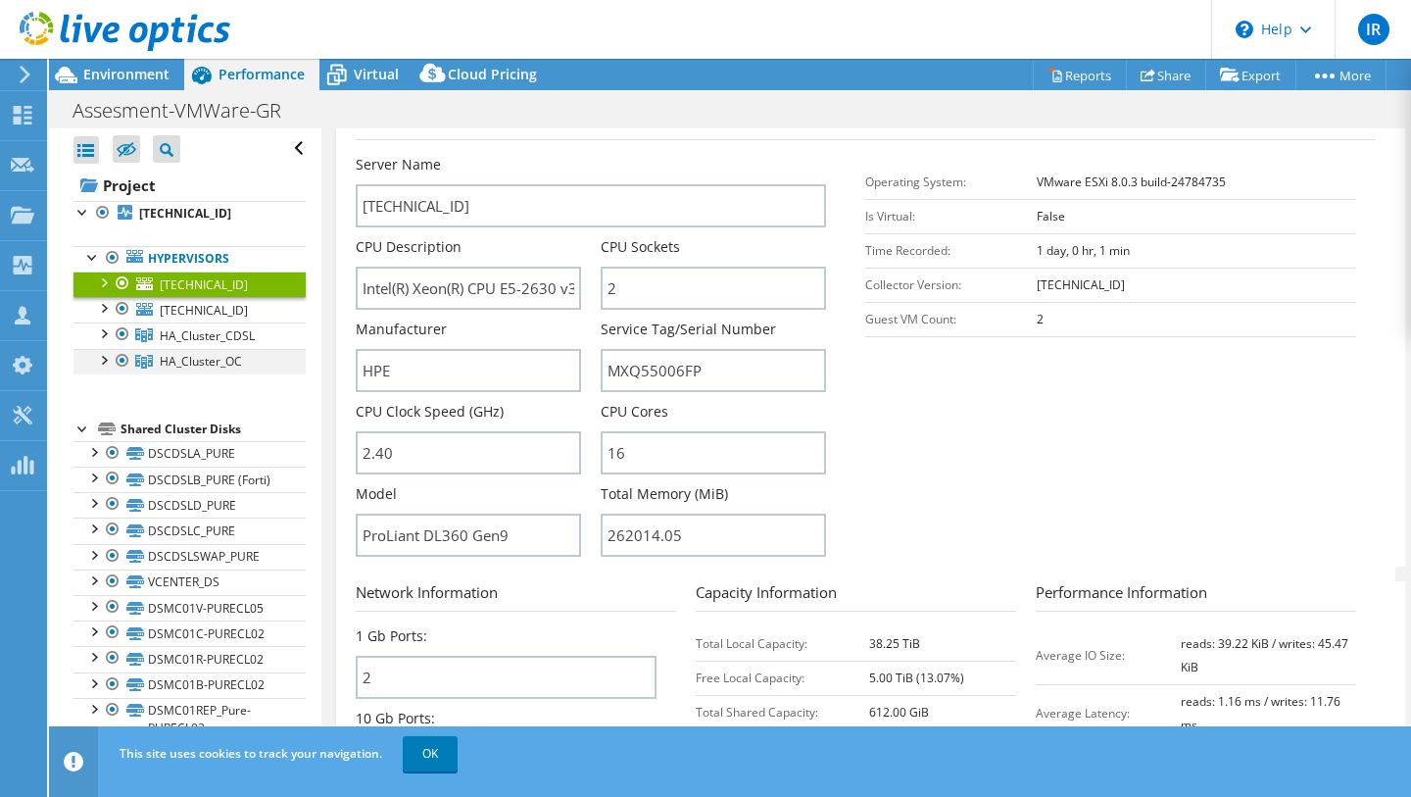
click at [98, 368] on div at bounding box center [103, 359] width 20 height 20
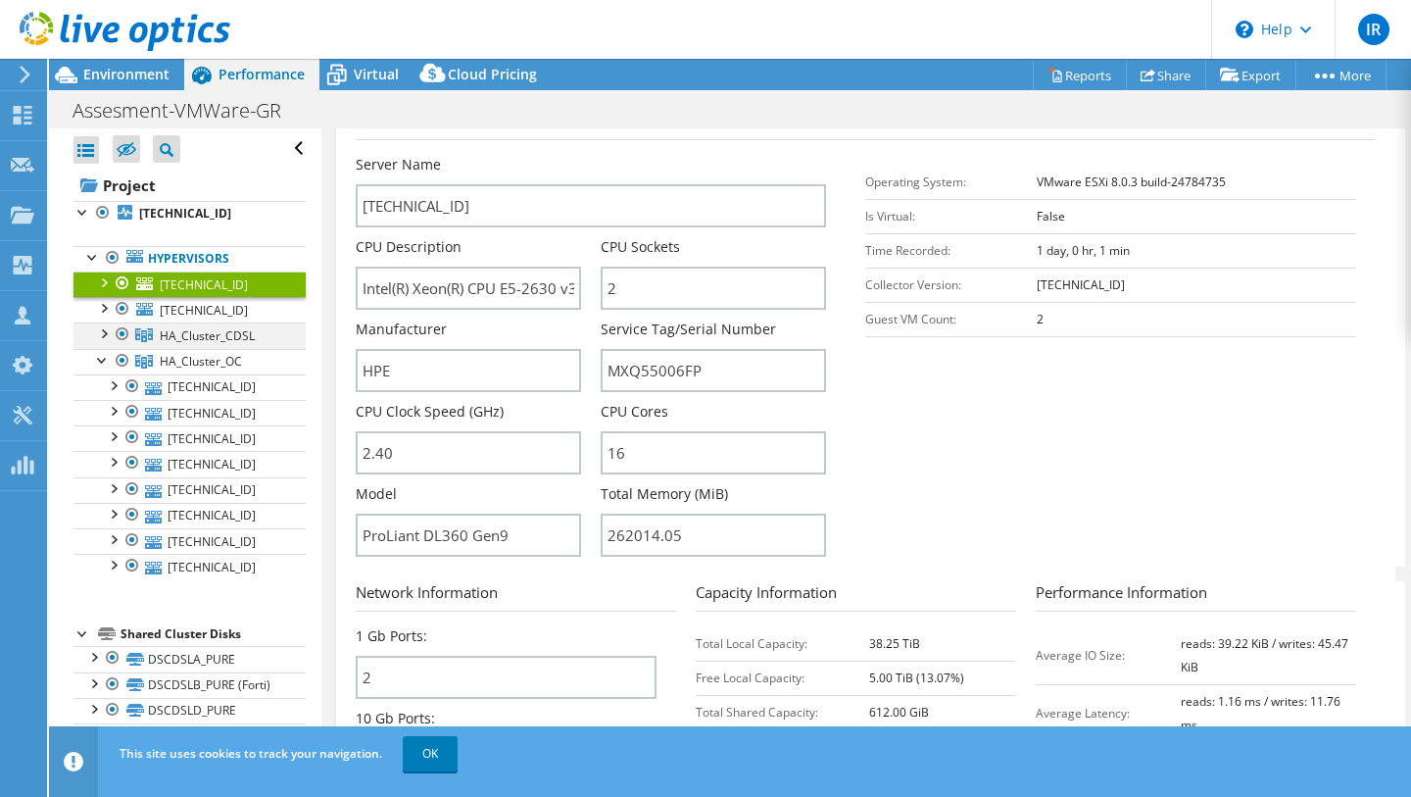
click at [100, 342] on div at bounding box center [103, 332] width 20 height 20
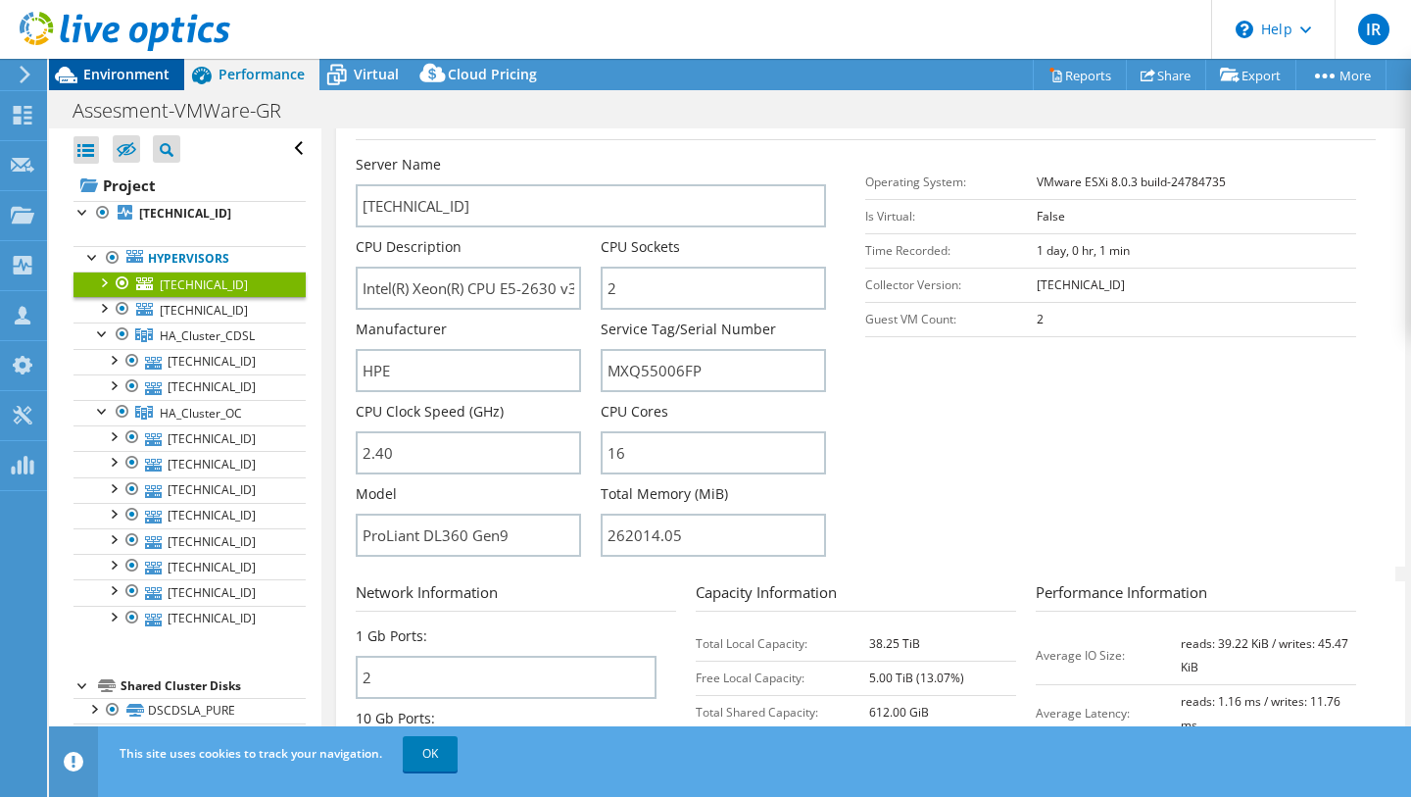
click at [146, 80] on span "Environment" at bounding box center [126, 74] width 86 height 19
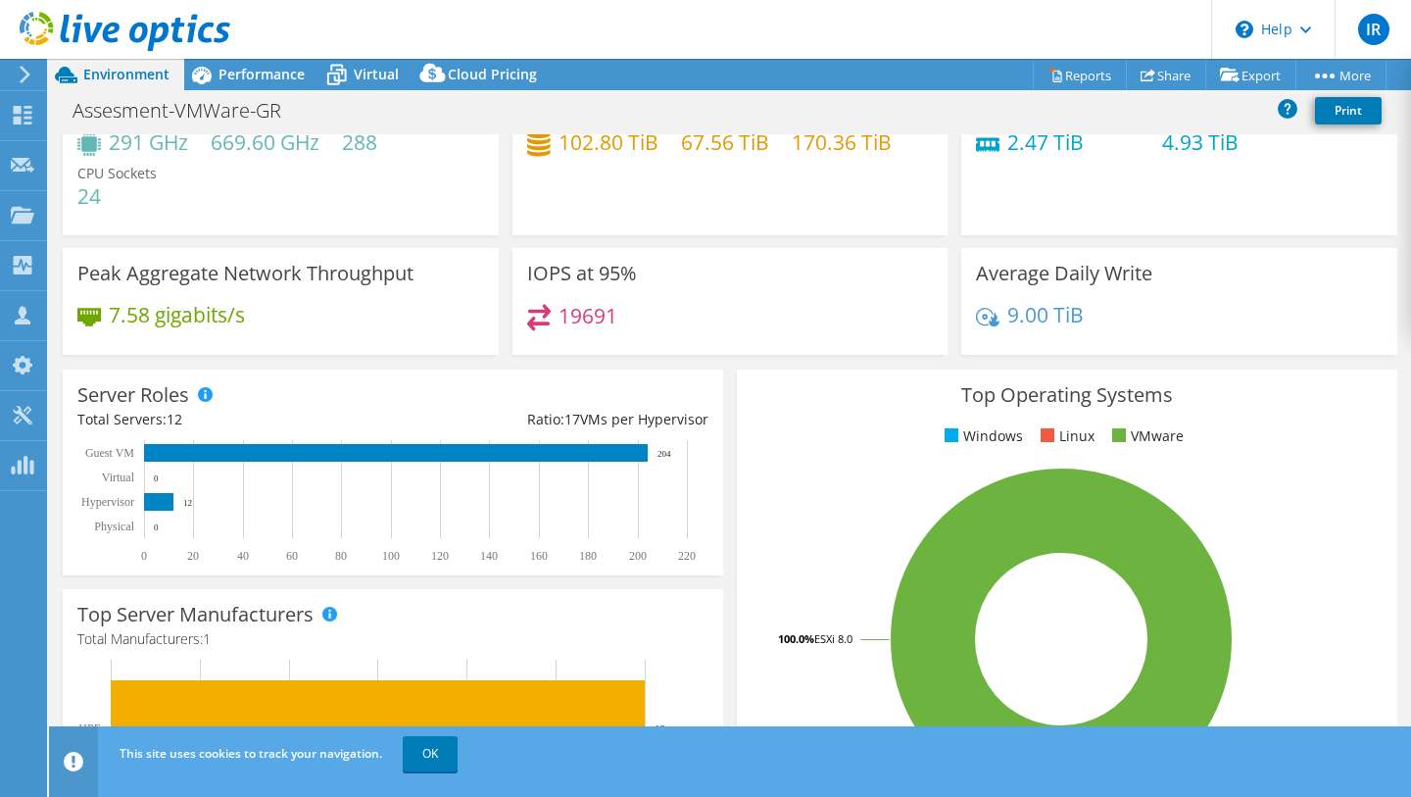
scroll to position [88, 0]
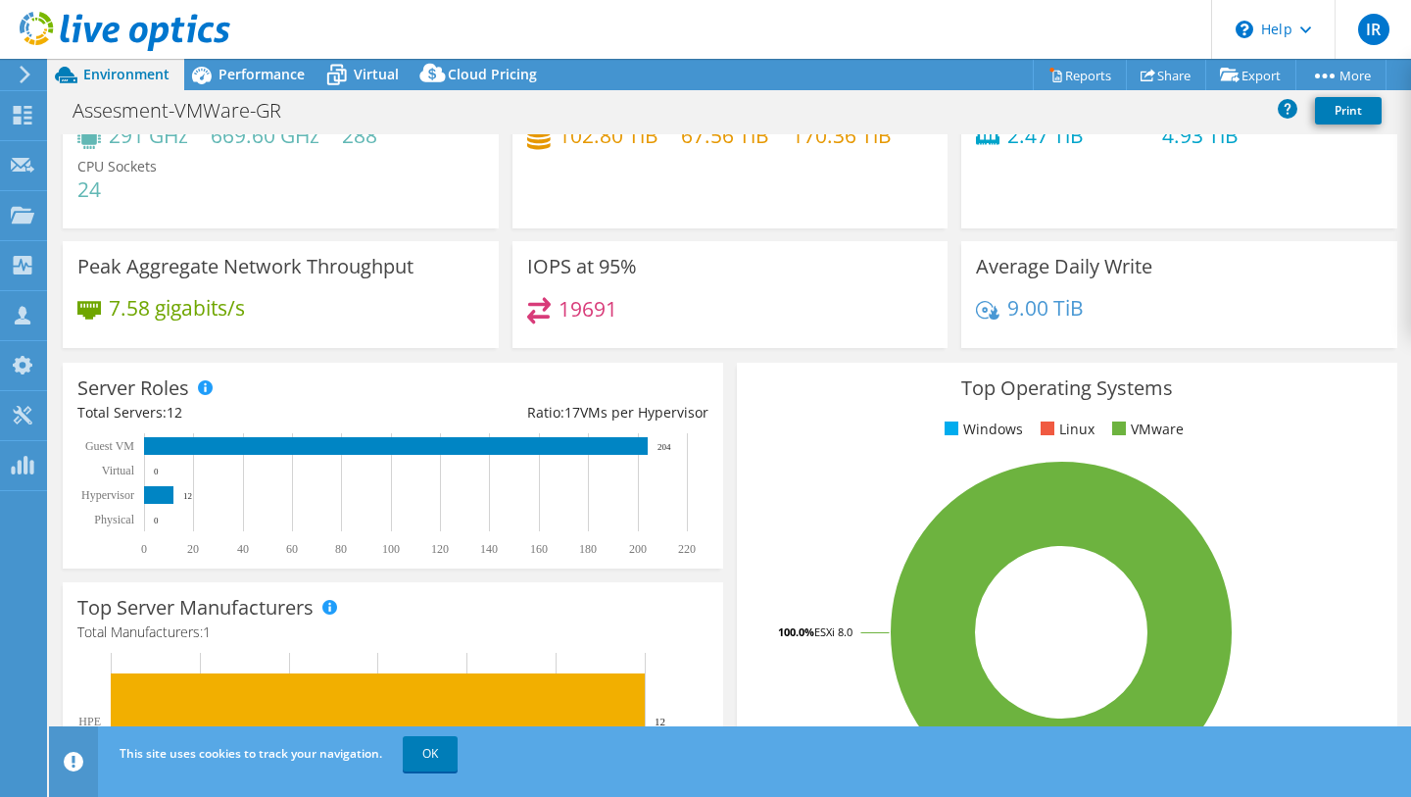
click at [184, 501] on text "12" at bounding box center [187, 496] width 9 height 10
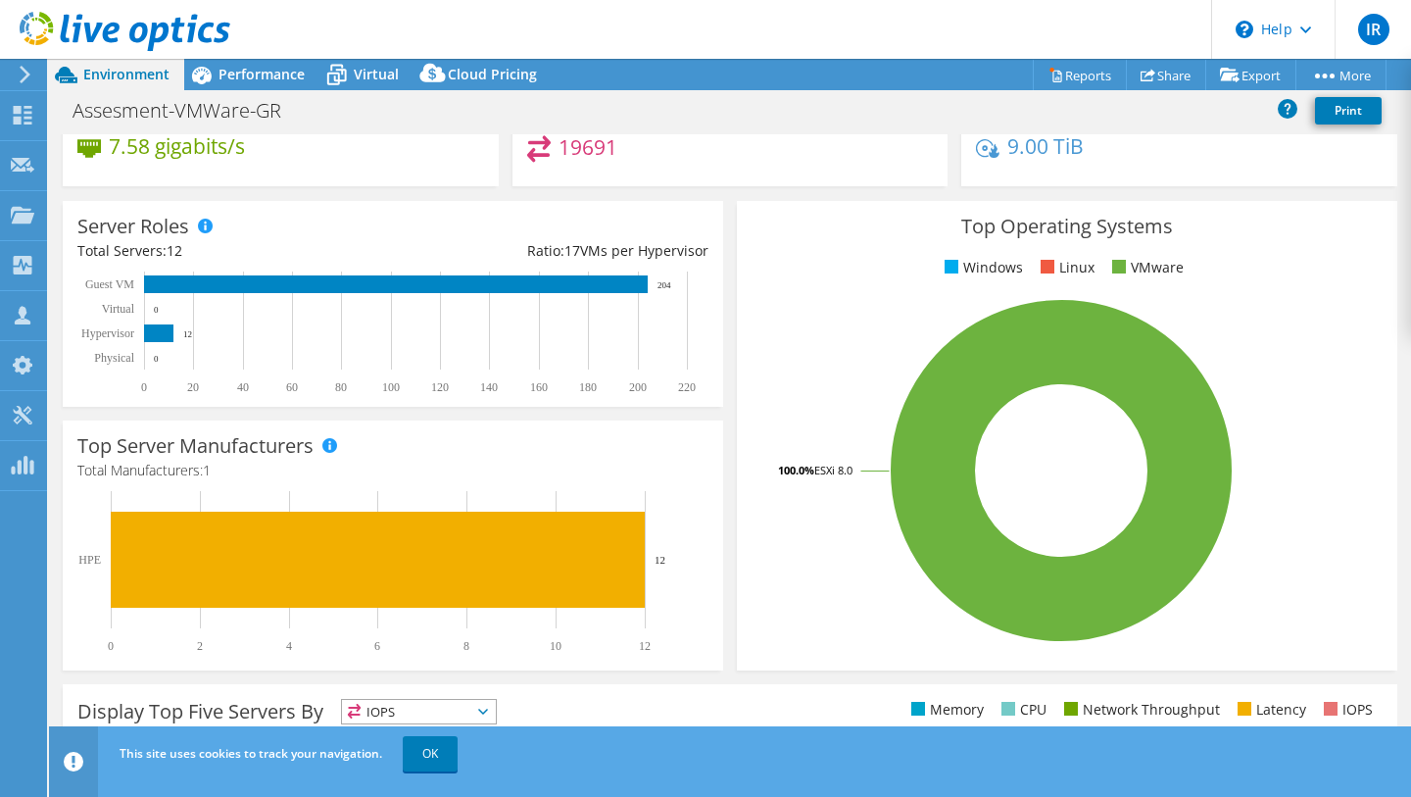
scroll to position [266, 0]
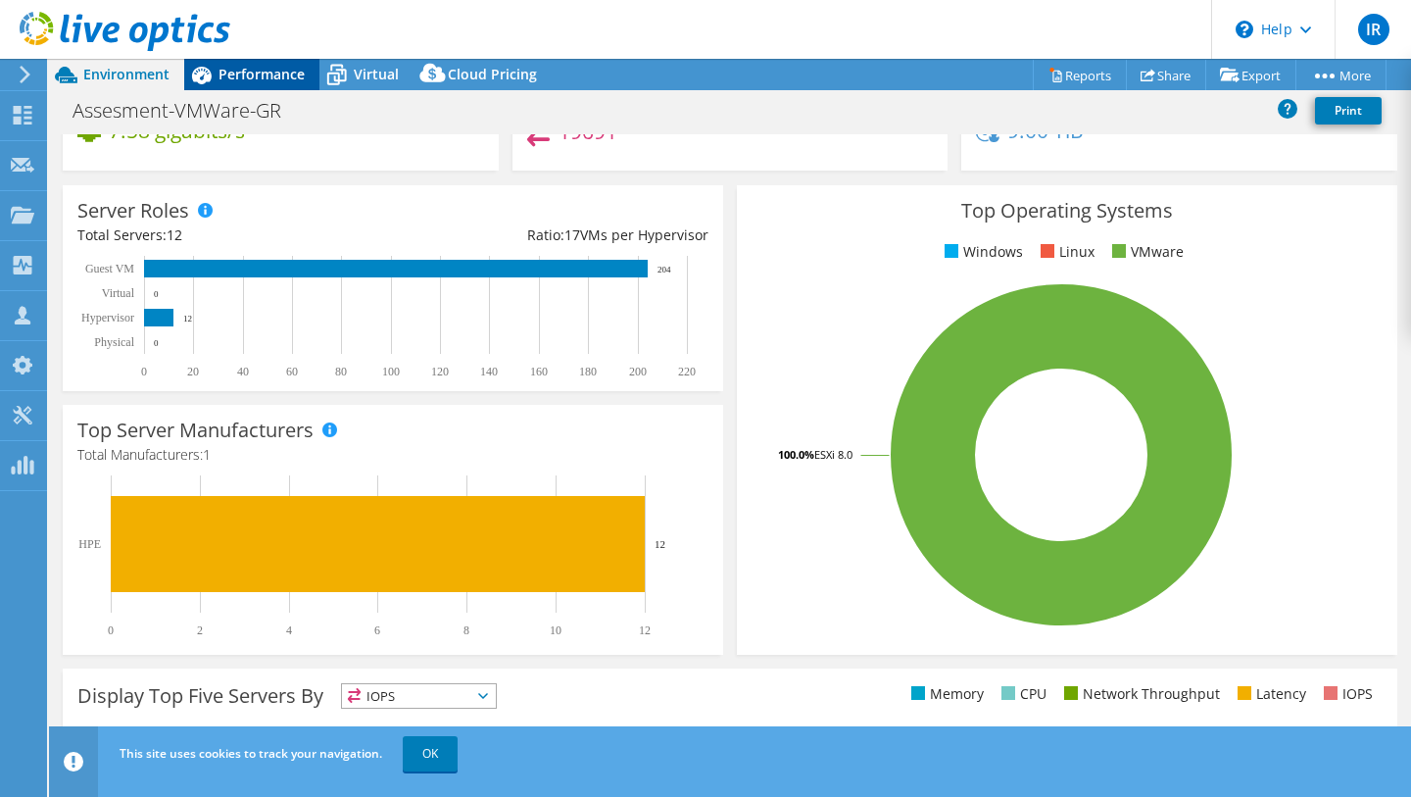
click at [272, 80] on span "Performance" at bounding box center [262, 74] width 86 height 19
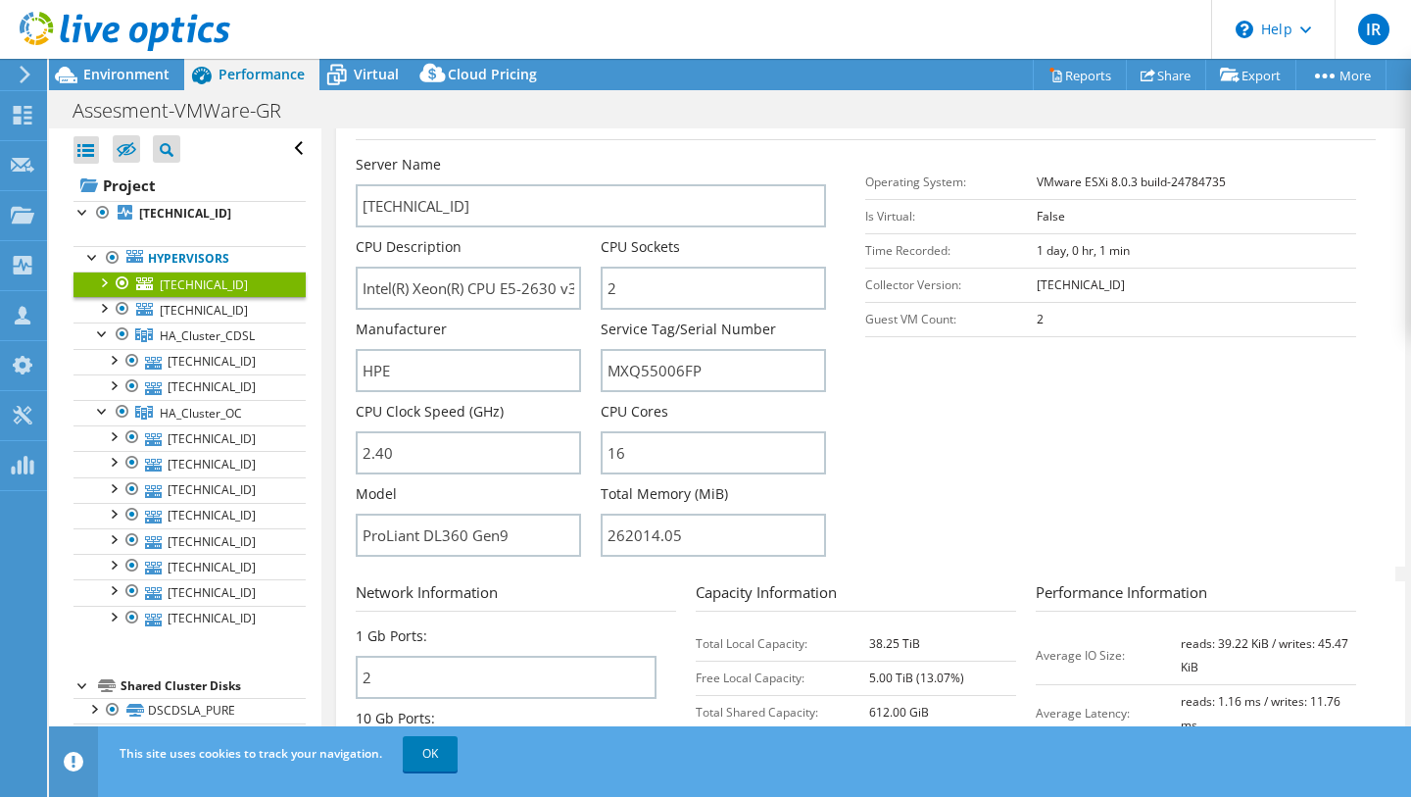
scroll to position [0, 0]
